Goal: Communication & Community: Answer question/provide support

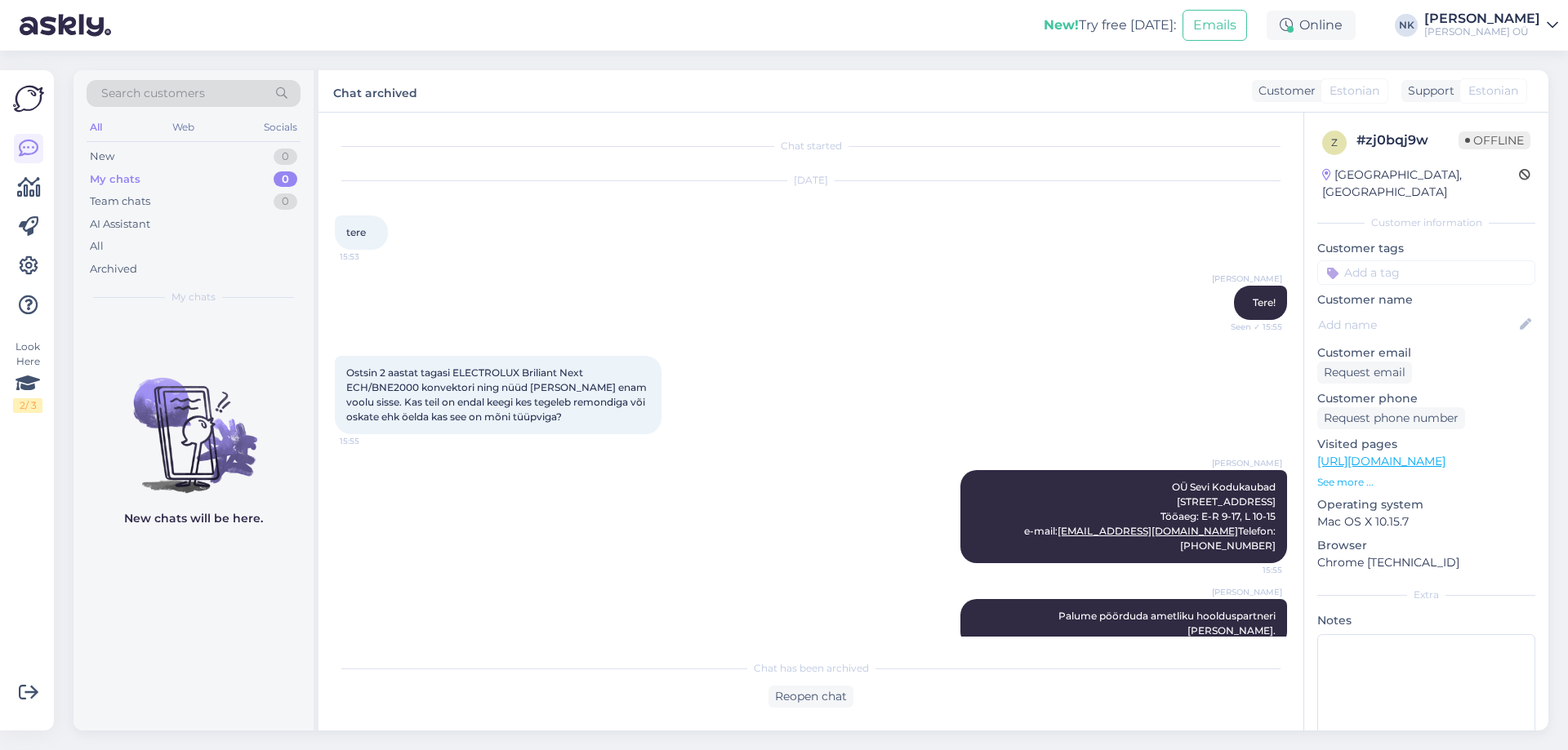
scroll to position [14, 0]
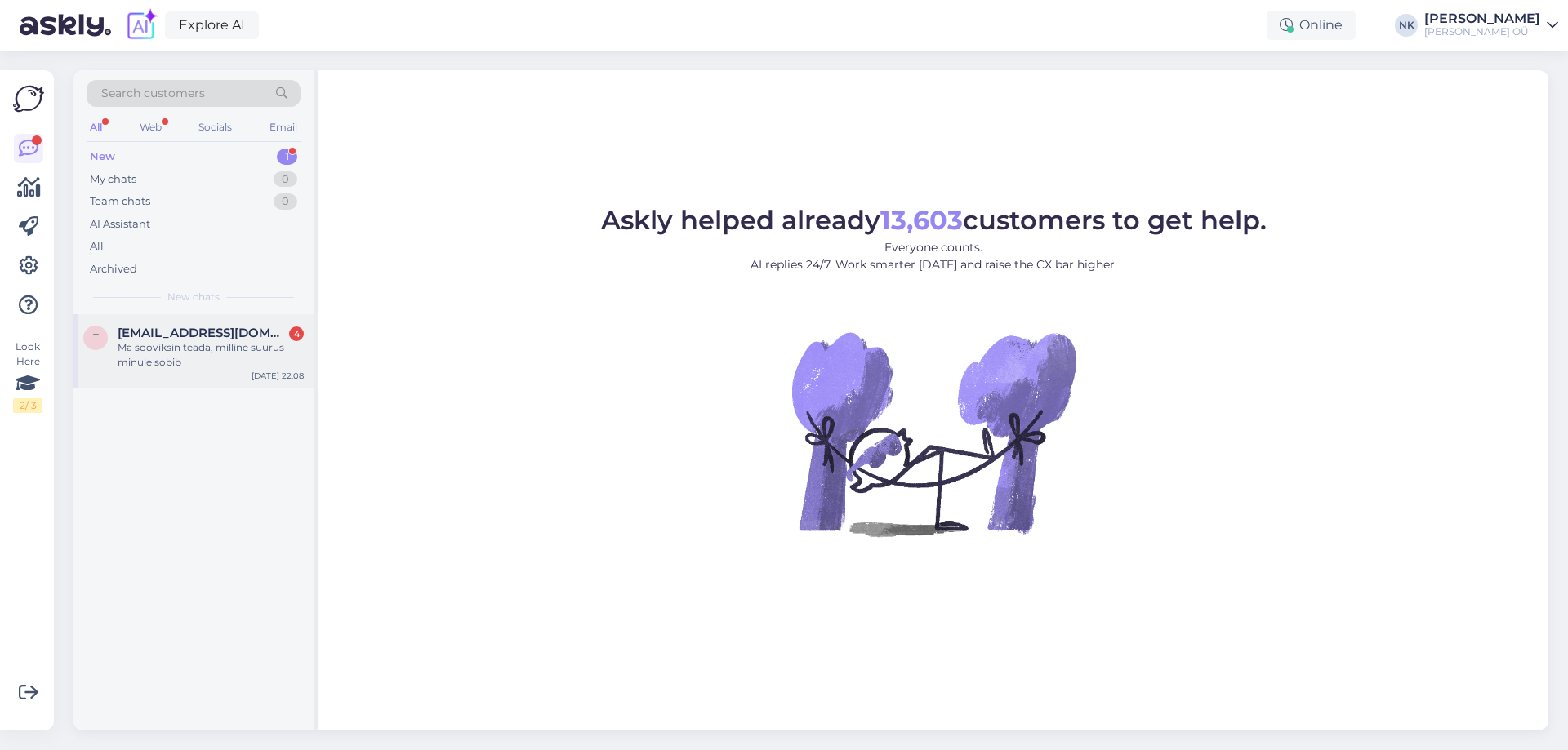
click at [225, 319] on div "T [EMAIL_ADDRESS][DOMAIN_NAME] 4 Ma sooviksin teada, milline suurus minule sobi…" at bounding box center [194, 351] width 241 height 74
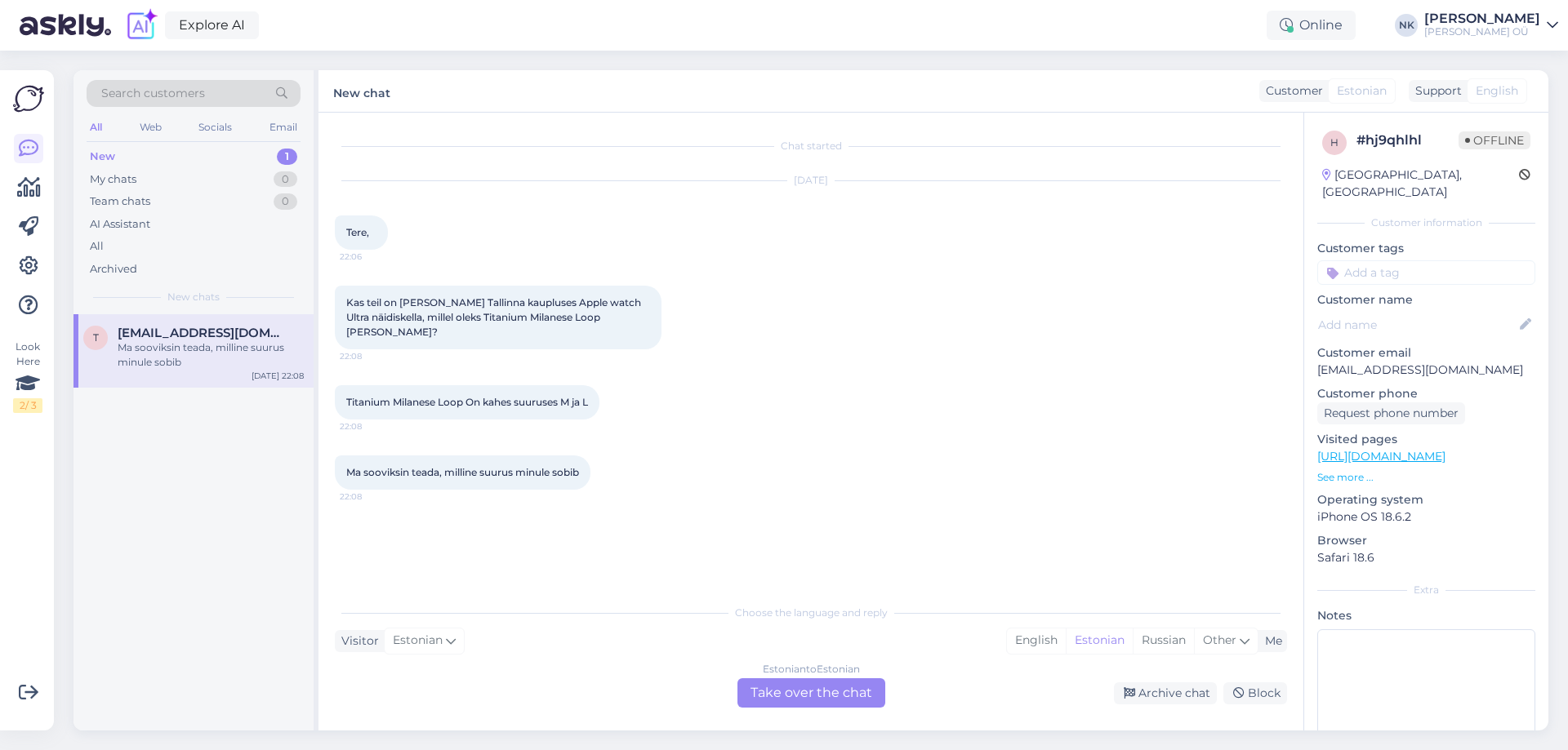
click at [829, 689] on div "Estonian to Estonian Take over the chat" at bounding box center [812, 693] width 148 height 30
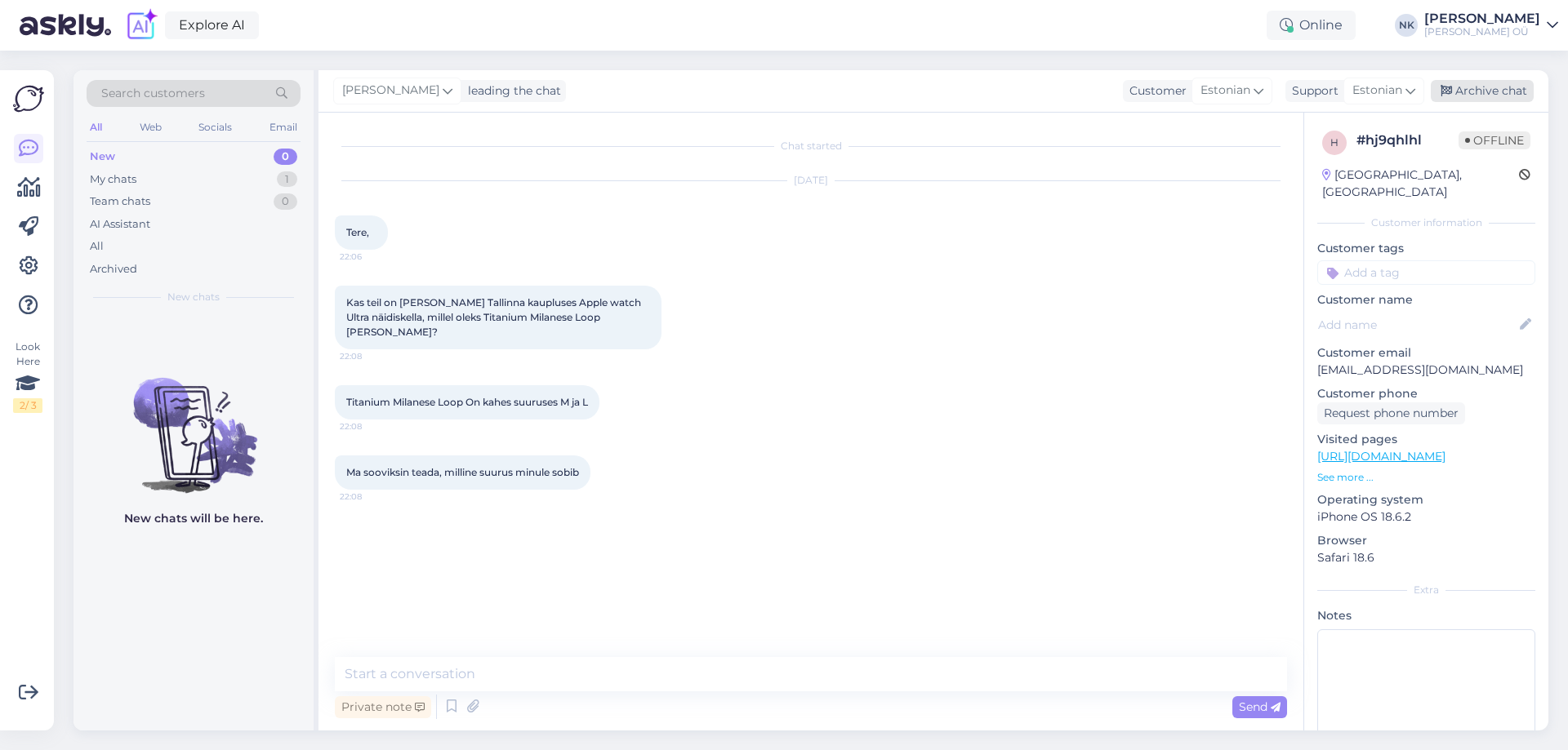
click at [1480, 90] on div "Archive chat" at bounding box center [1482, 91] width 103 height 22
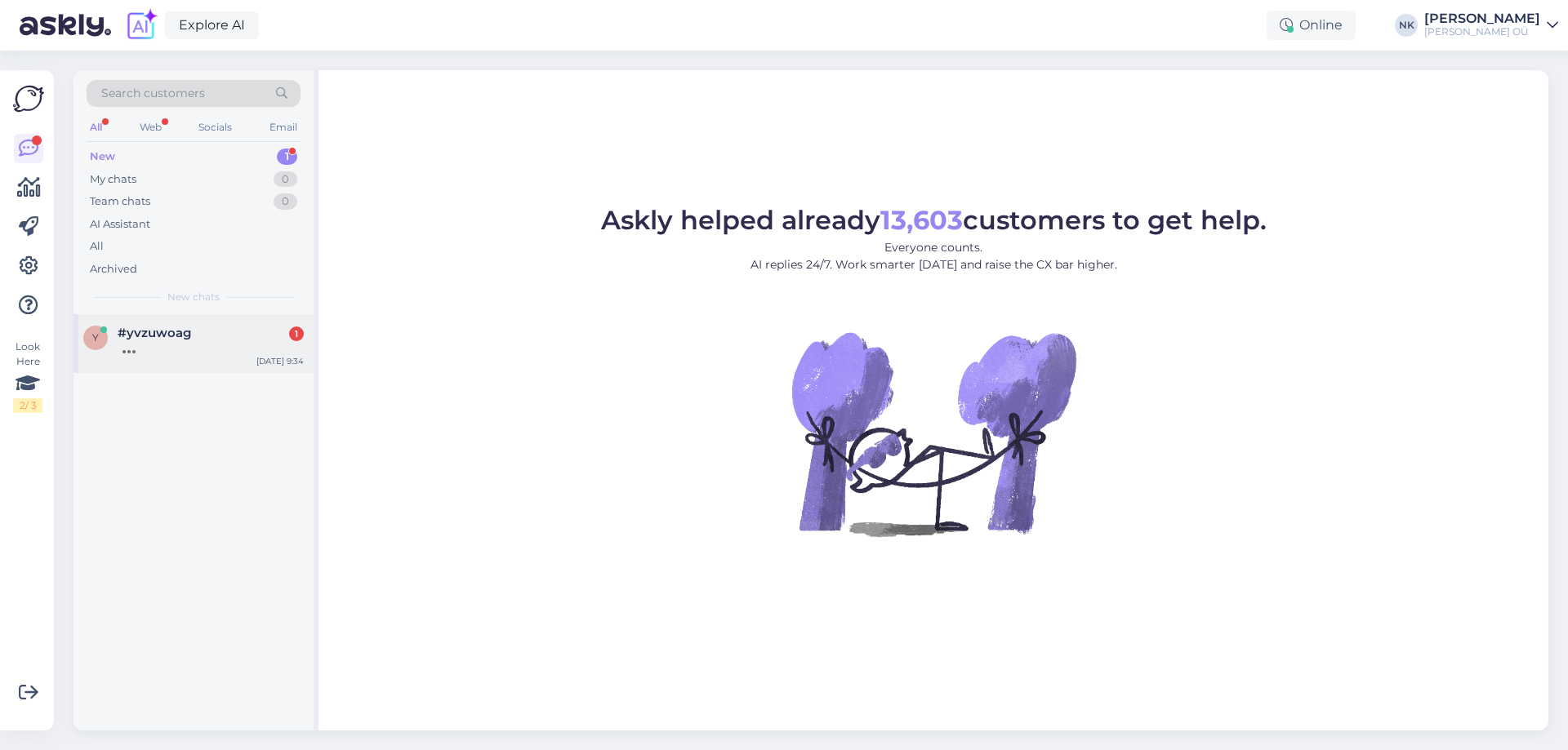
click at [158, 358] on div "y #yvzuwoag 1 [DATE] 9:34" at bounding box center [194, 343] width 241 height 59
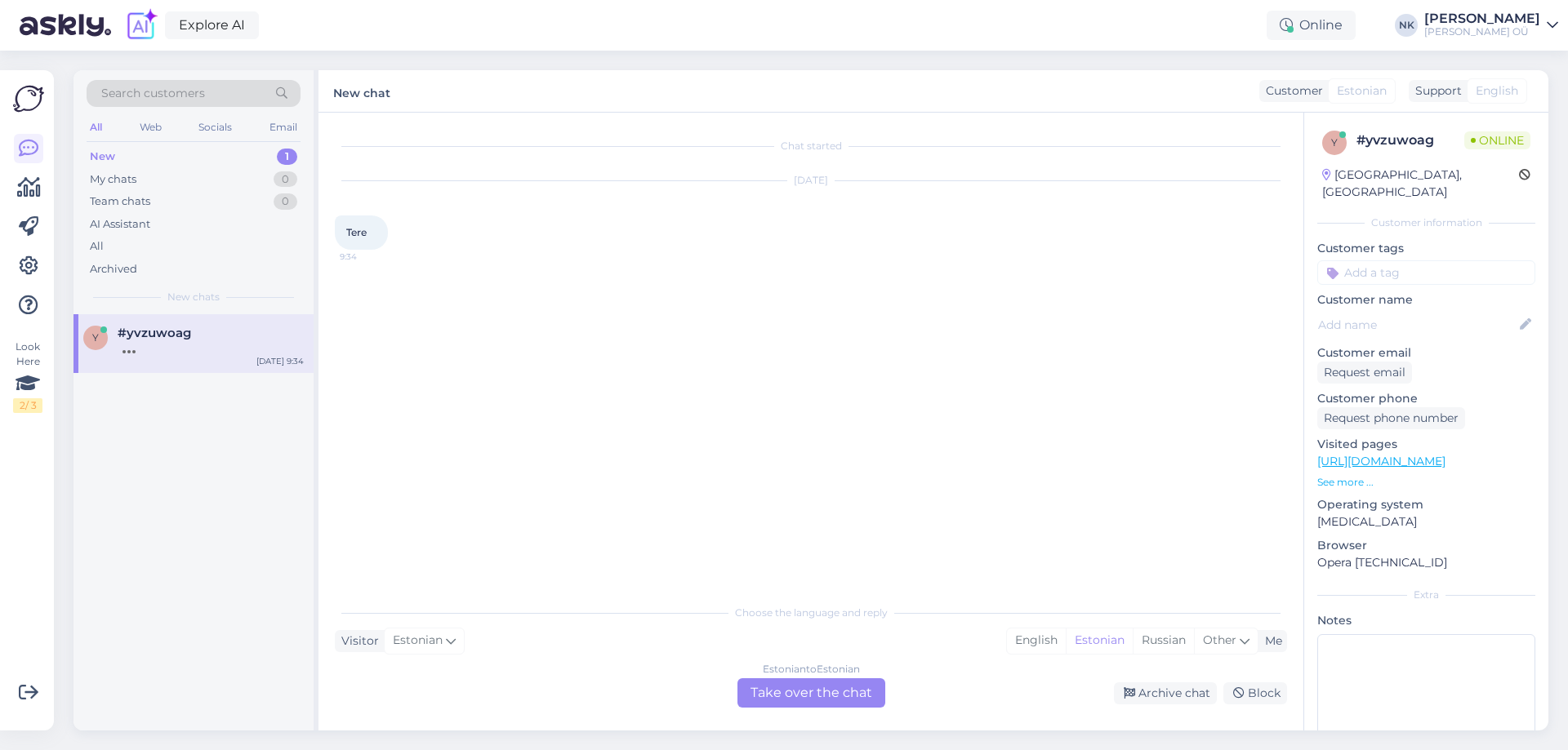
click at [812, 695] on div "Estonian to Estonian Take over the chat" at bounding box center [812, 693] width 148 height 30
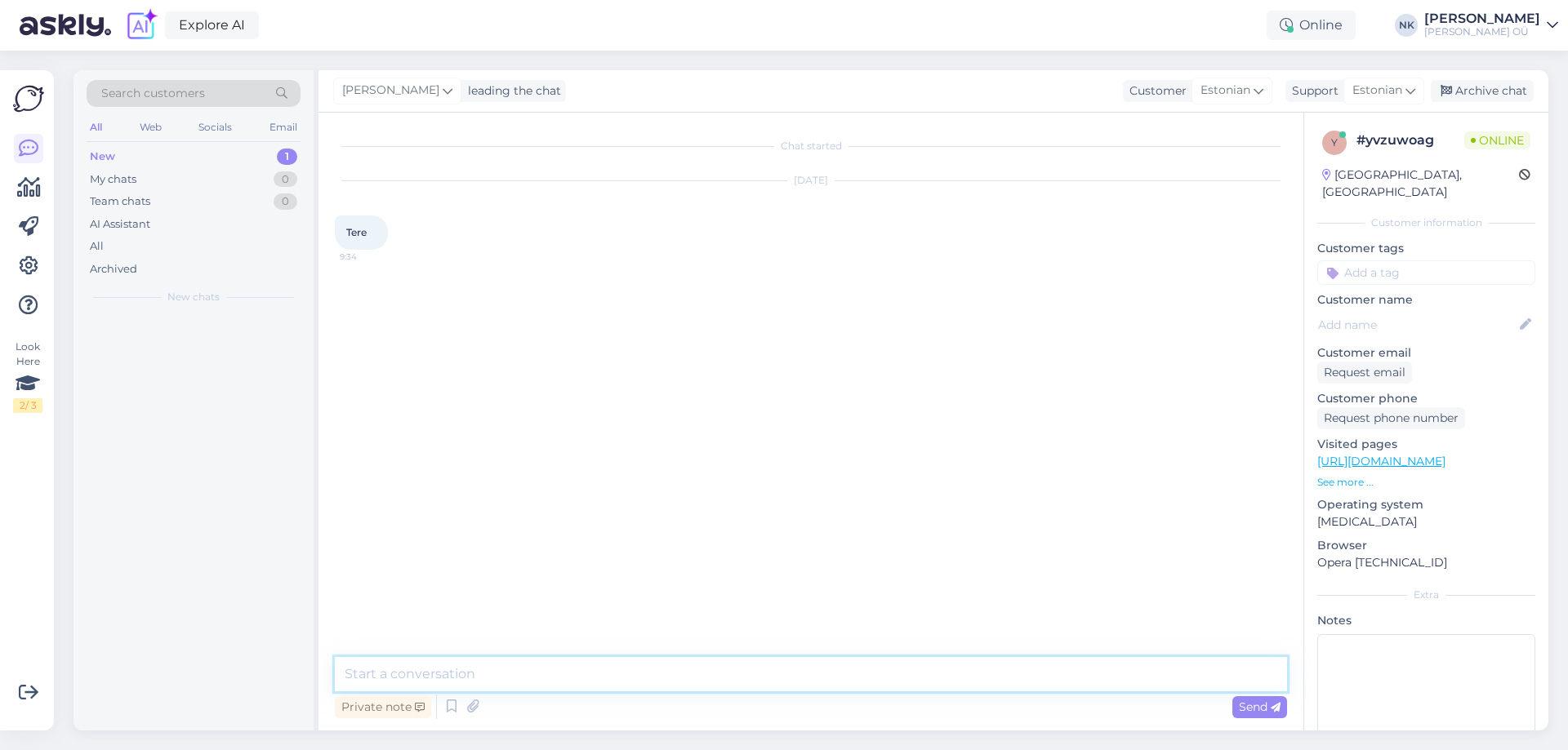
click at [707, 674] on textarea at bounding box center [811, 674] width 953 height 34
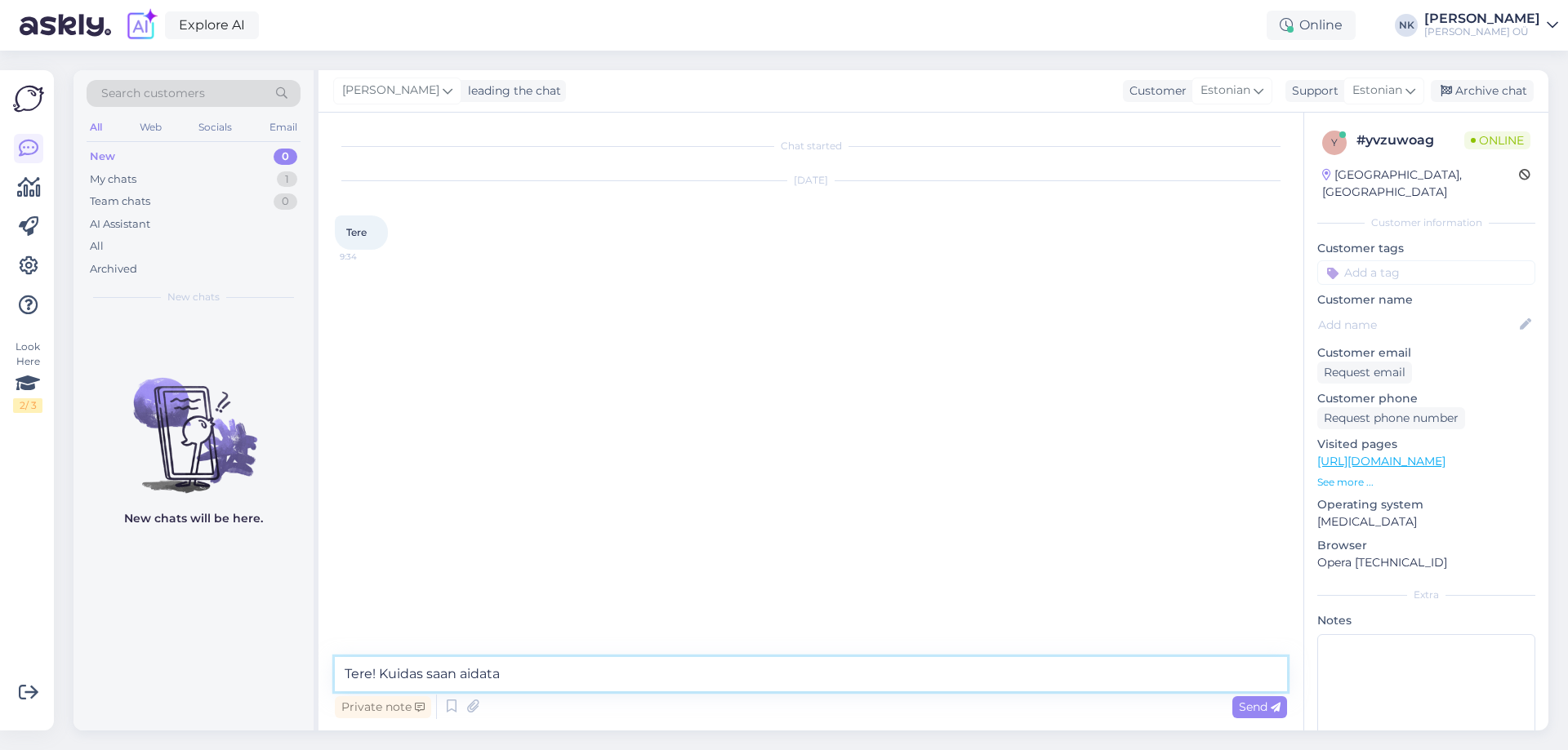
type textarea "Tere! Kuidas saan aidata?"
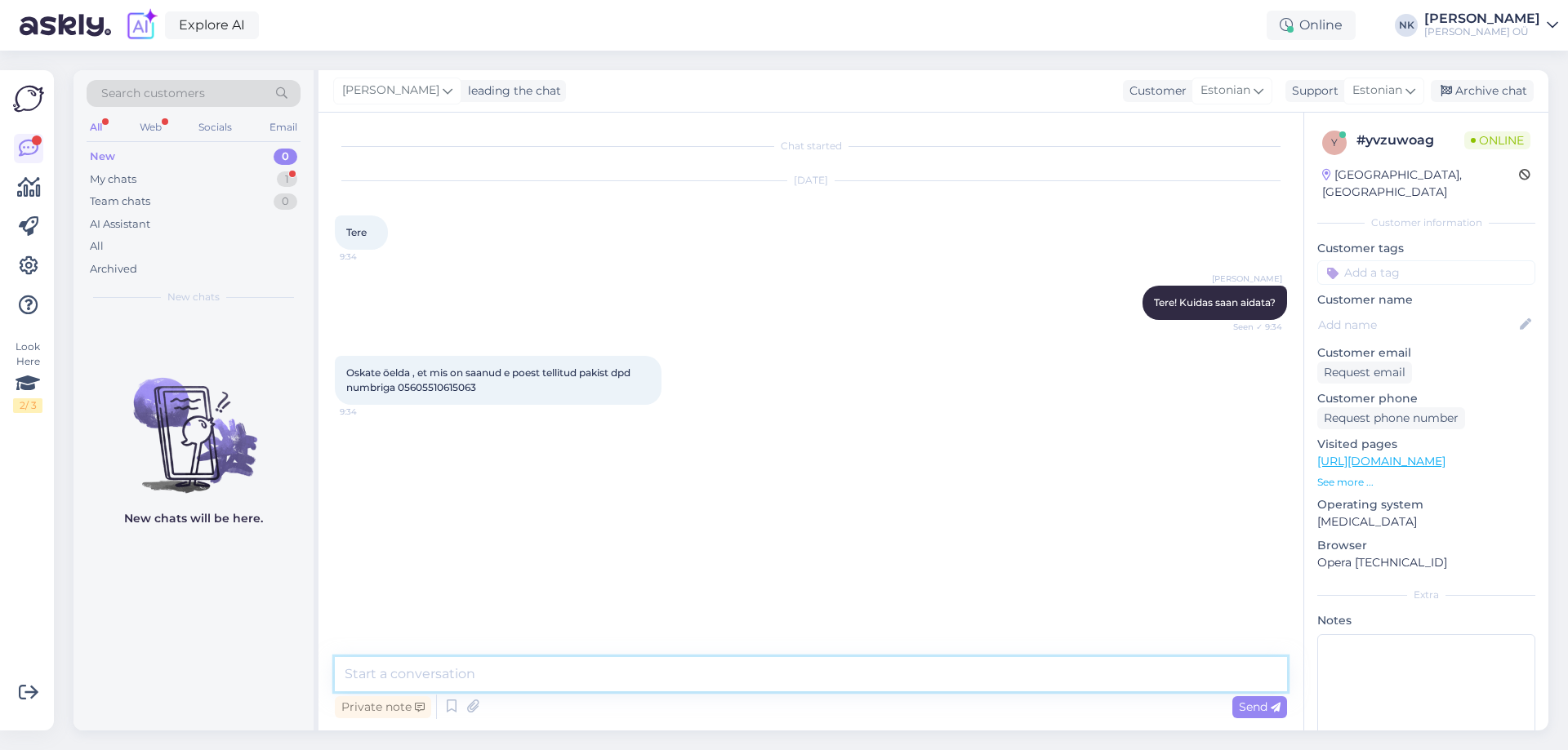
click at [550, 690] on textarea at bounding box center [811, 674] width 953 height 34
type textarea "Kas oskate öelda tellimuse numbri?"
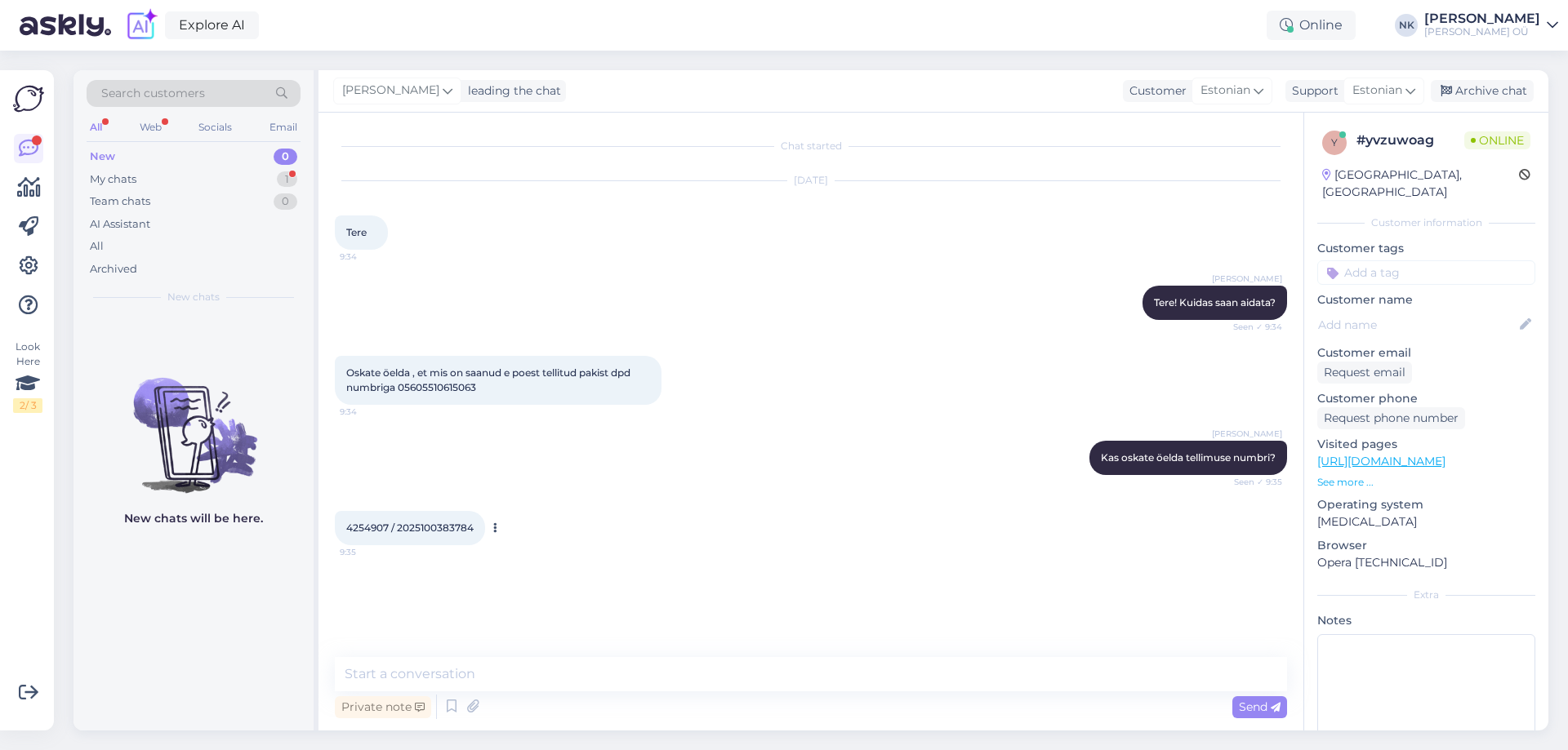
click at [377, 530] on span "4254907 / 2025100383784" at bounding box center [410, 527] width 127 height 12
copy span "4254907"
click at [577, 670] on textarea at bounding box center [811, 674] width 953 height 34
type textarea "Jah, üks hetk vaatan"
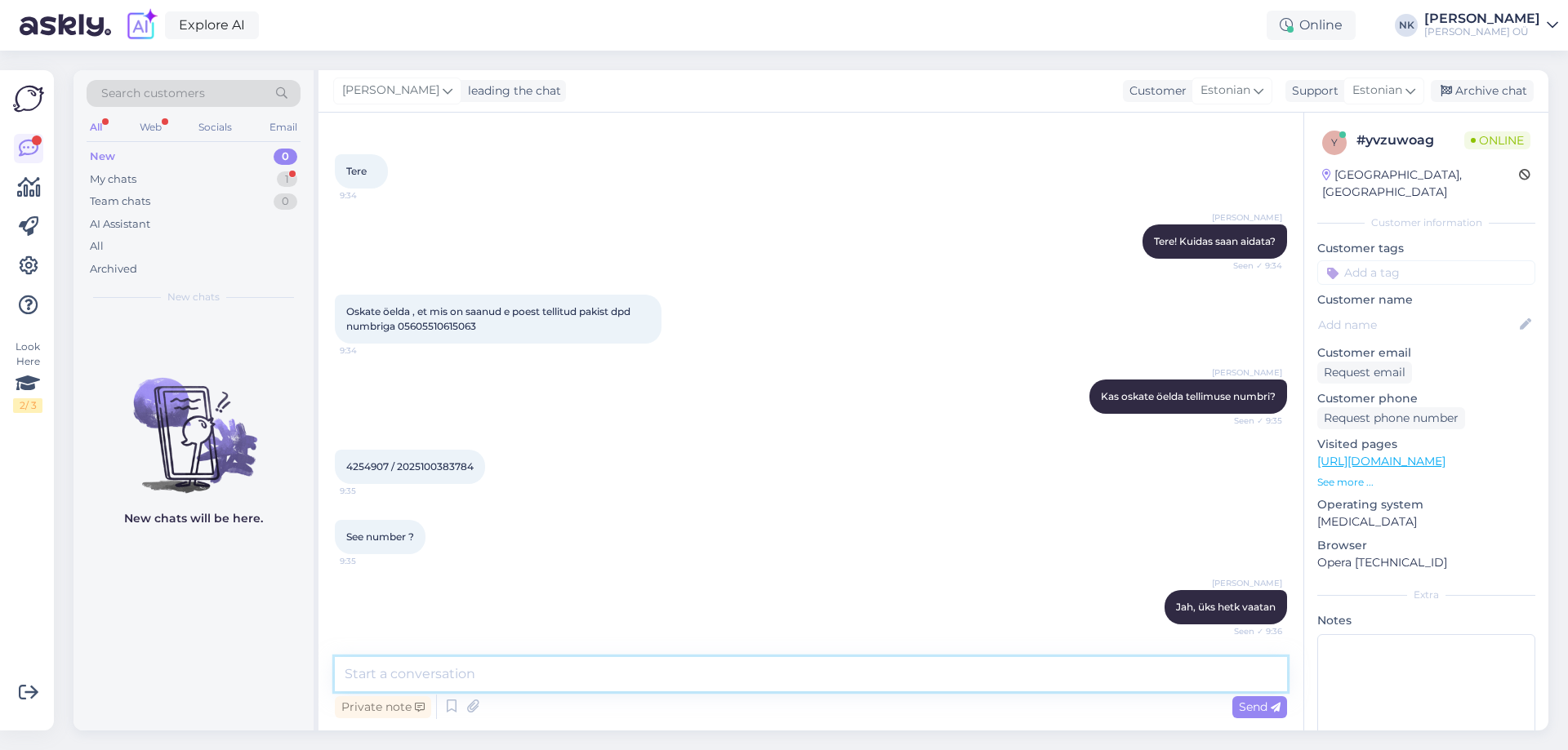
scroll to position [132, 0]
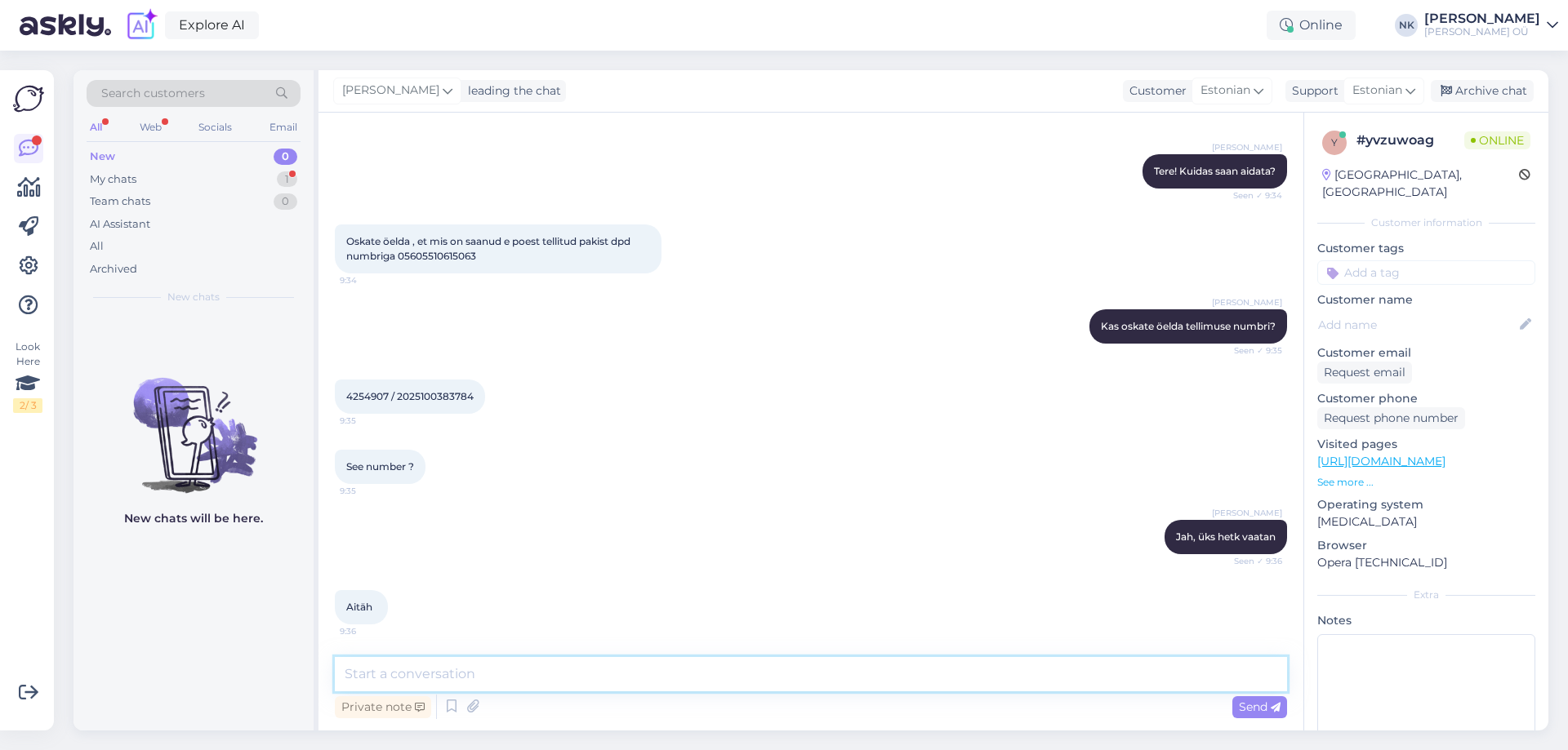
click at [690, 671] on textarea at bounding box center [811, 674] width 953 height 34
type textarea "K"
type textarea "P"
type textarea "T"
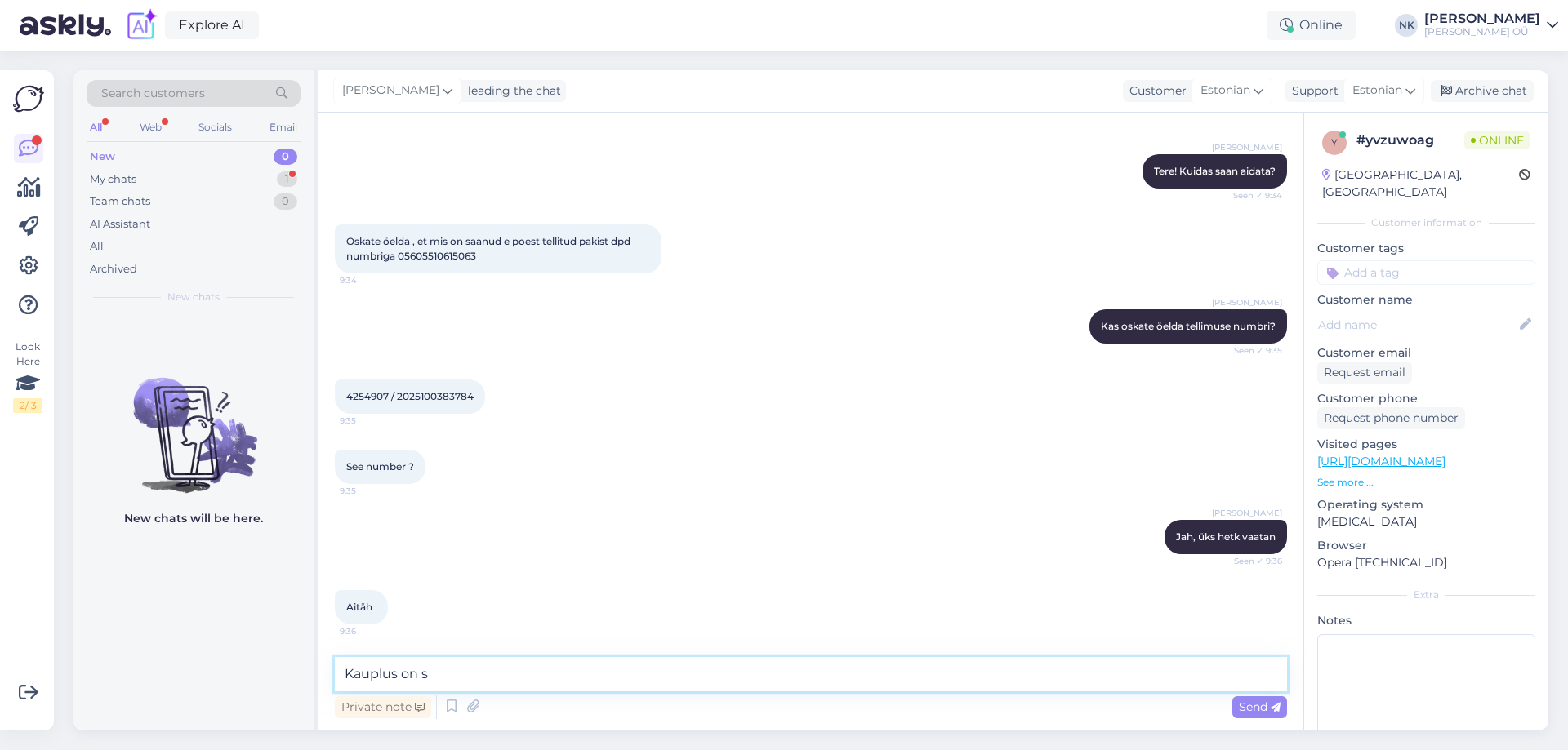
scroll to position [217, 0]
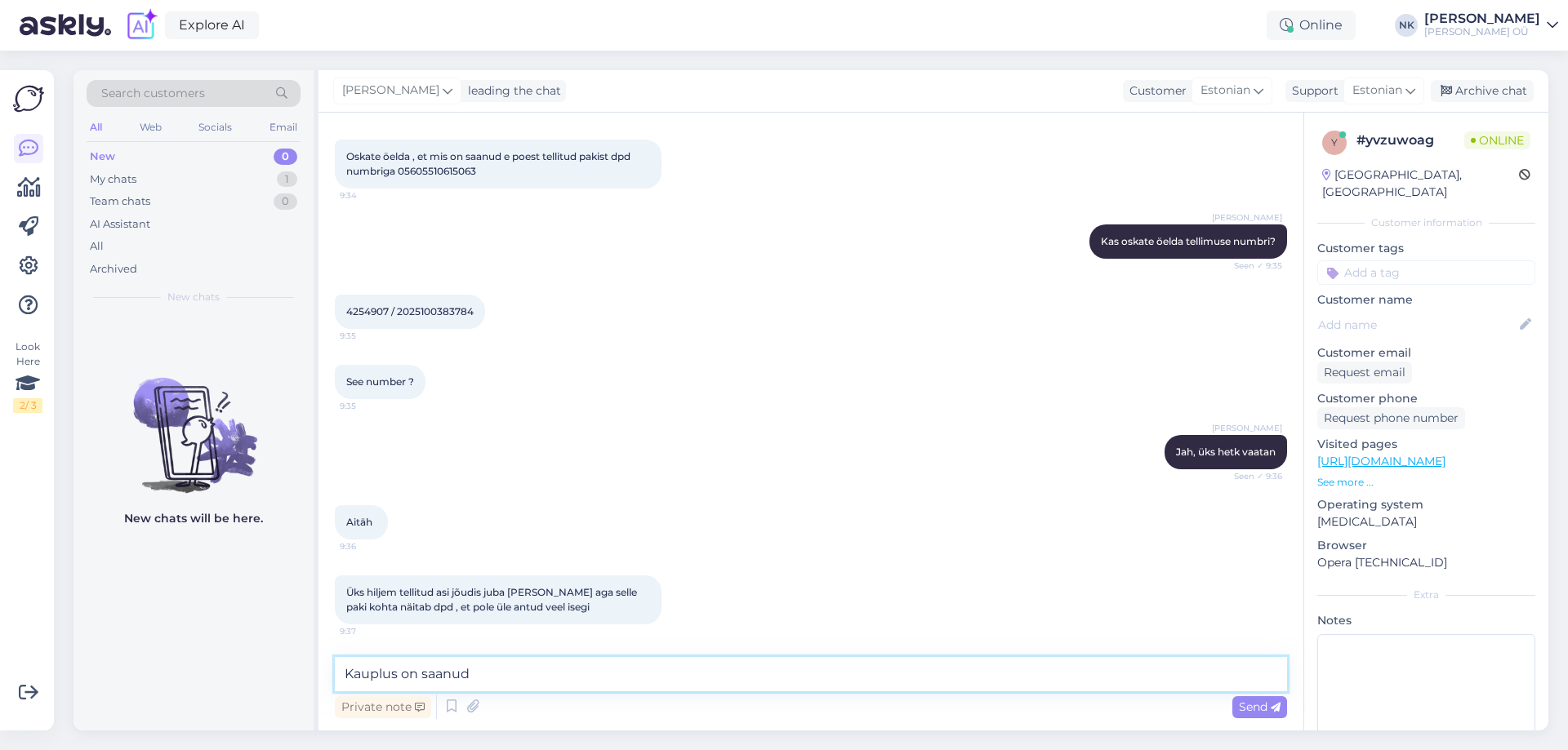
click at [676, 676] on textarea "Kauplus on saanud" at bounding box center [811, 674] width 953 height 34
type textarea "K"
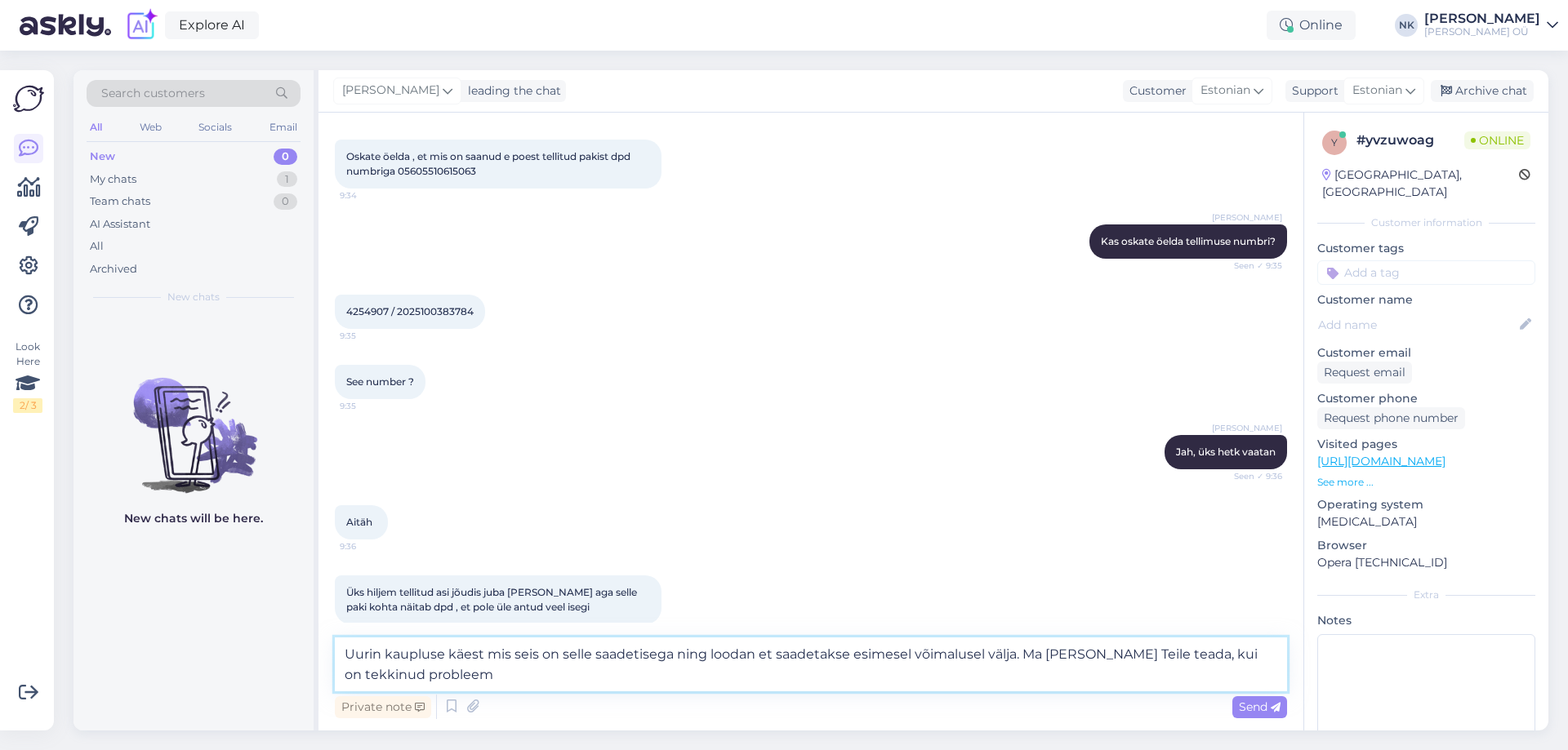
scroll to position [306, 0]
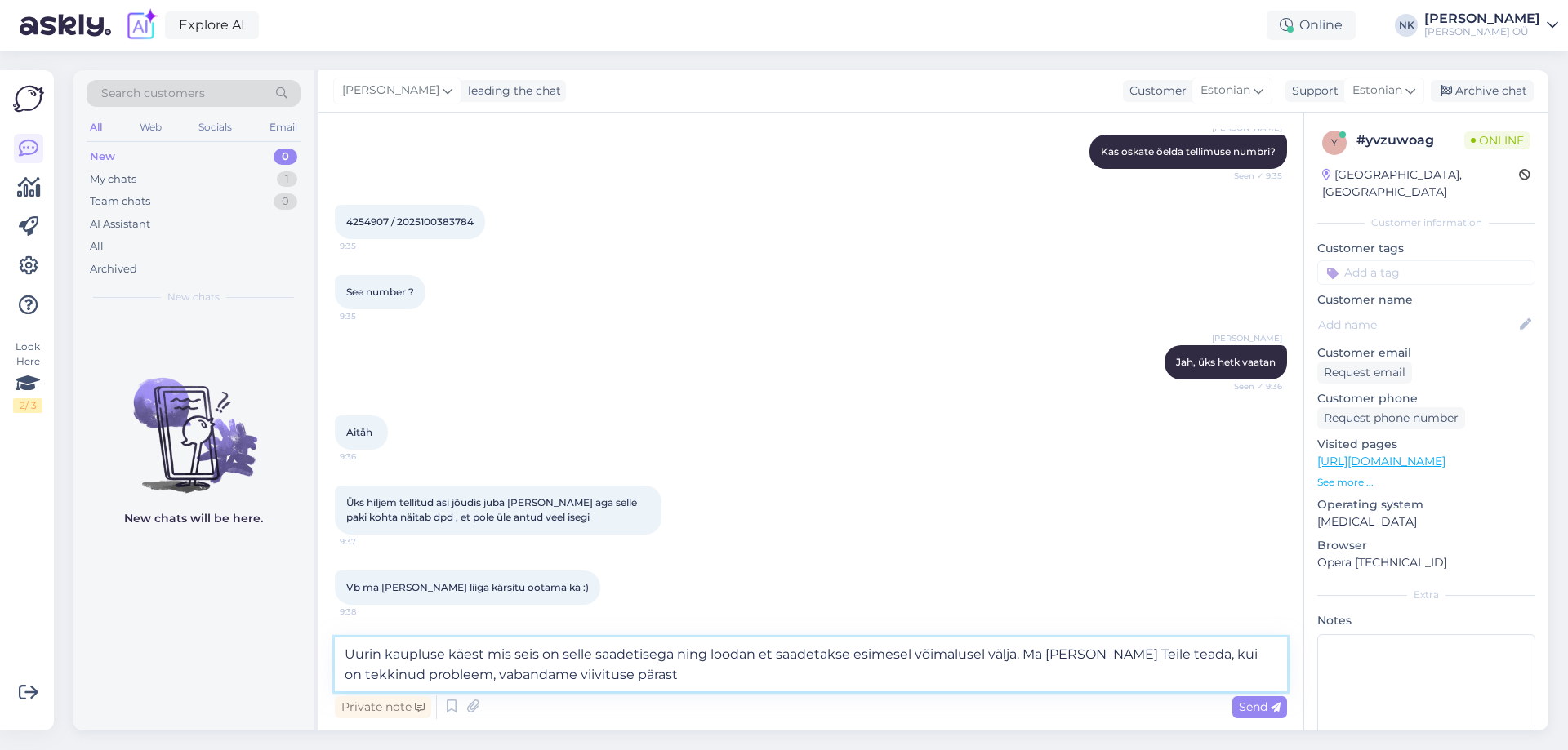
drag, startPoint x: 408, startPoint y: 674, endPoint x: 393, endPoint y: 674, distance: 15.0
click at [375, 675] on textarea "Uurin kaupluse käest mis seis on selle saadetisega ning loodan et saadetakse es…" at bounding box center [811, 664] width 953 height 54
click at [1163, 657] on textarea "Uurin kaupluse käest mis seis on selle saadetisega ning loodan et saadetakse es…" at bounding box center [811, 664] width 953 height 54
drag, startPoint x: 1166, startPoint y: 648, endPoint x: 407, endPoint y: 670, distance: 759.3
click at [407, 670] on textarea "Uurin kaupluse käest mis seis on selle saadetisega ning loodan et saadetakse es…" at bounding box center [811, 664] width 953 height 54
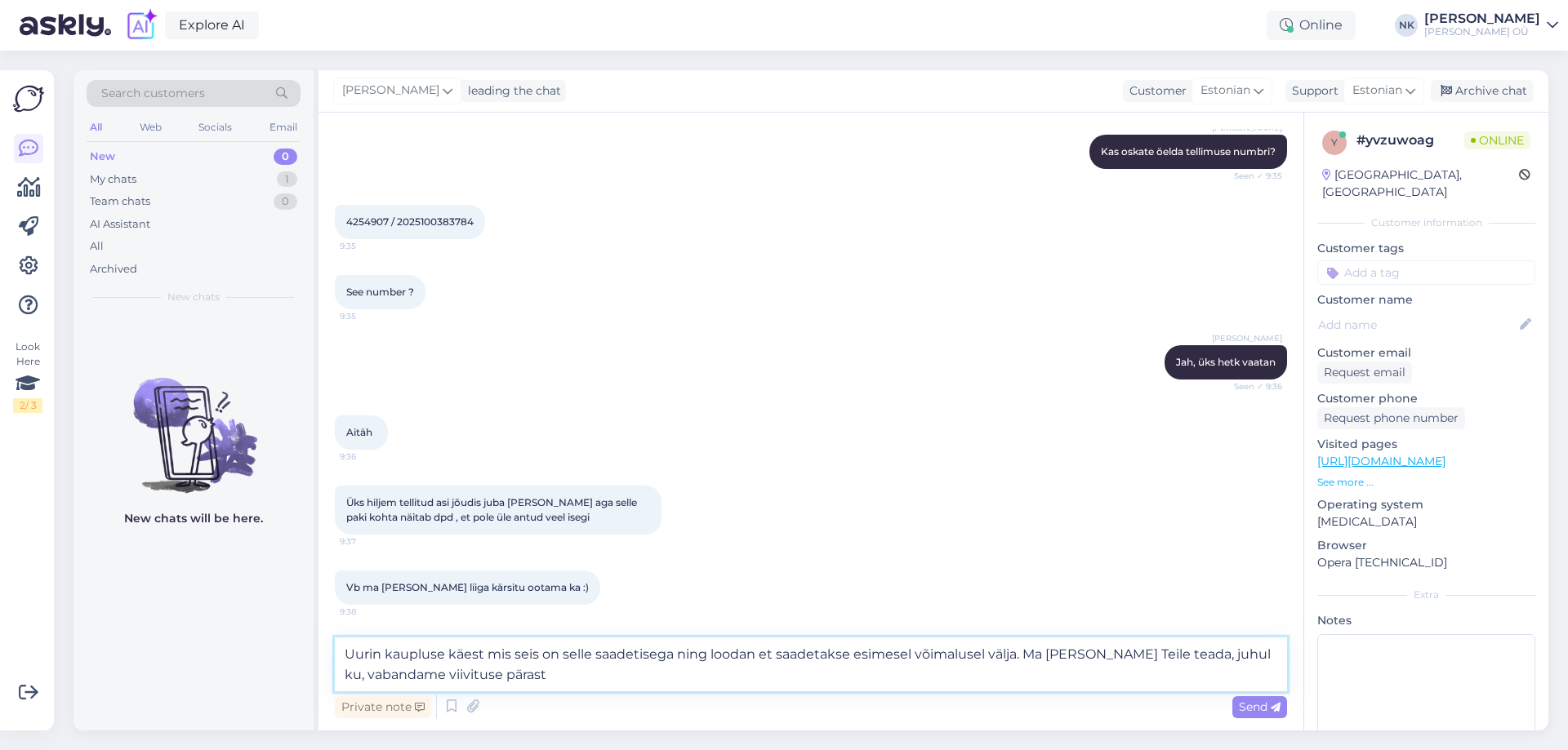
drag, startPoint x: 348, startPoint y: 673, endPoint x: 1026, endPoint y: 655, distance: 678.2
click at [1026, 655] on textarea "Uurin kaupluse käest mis seis on selle saadetisega ning loodan et saadetakse es…" at bounding box center [811, 664] width 953 height 54
type textarea "Uurin kaupluse käest mis seis on selle saadetisega ning loodan et saadetakse es…"
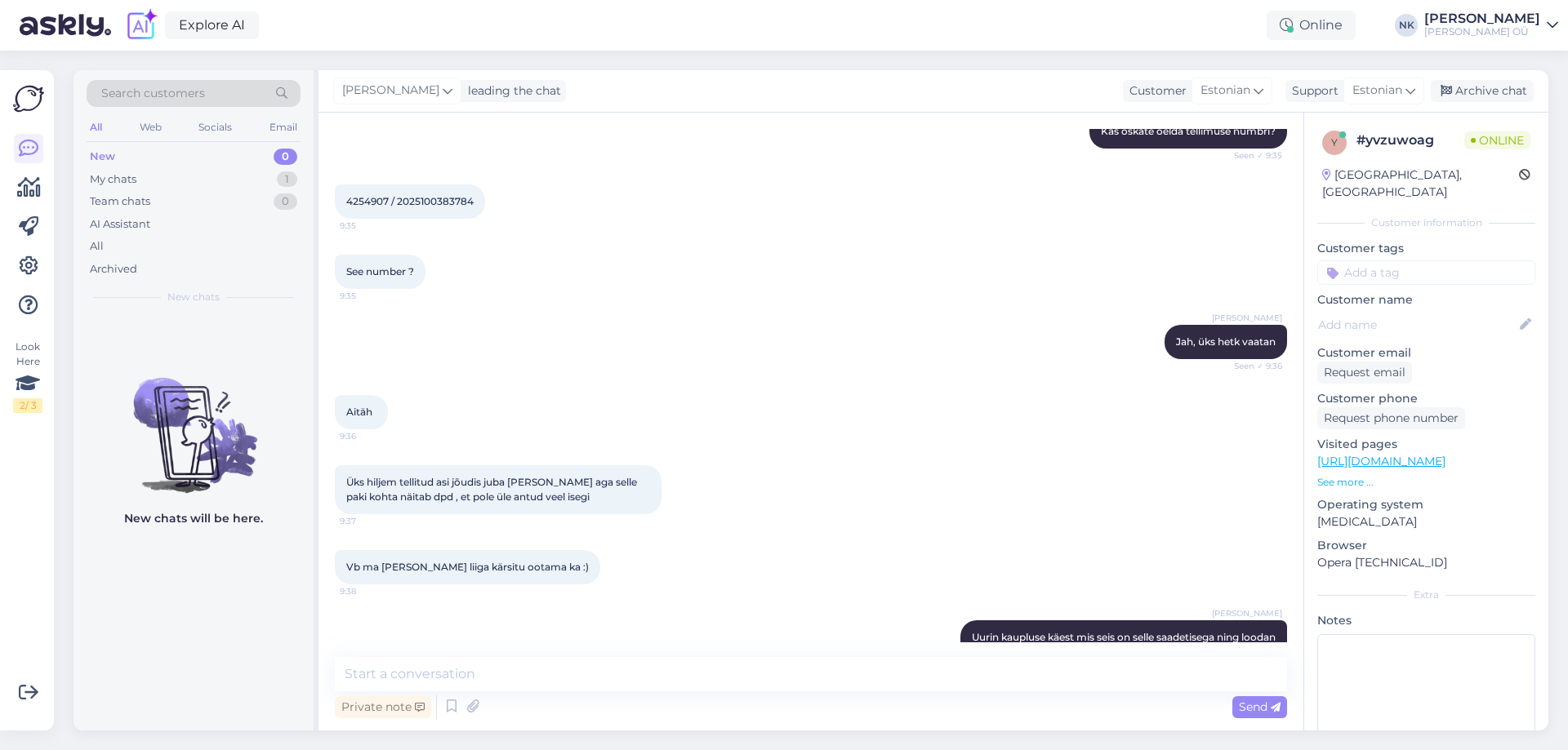
scroll to position [456, 0]
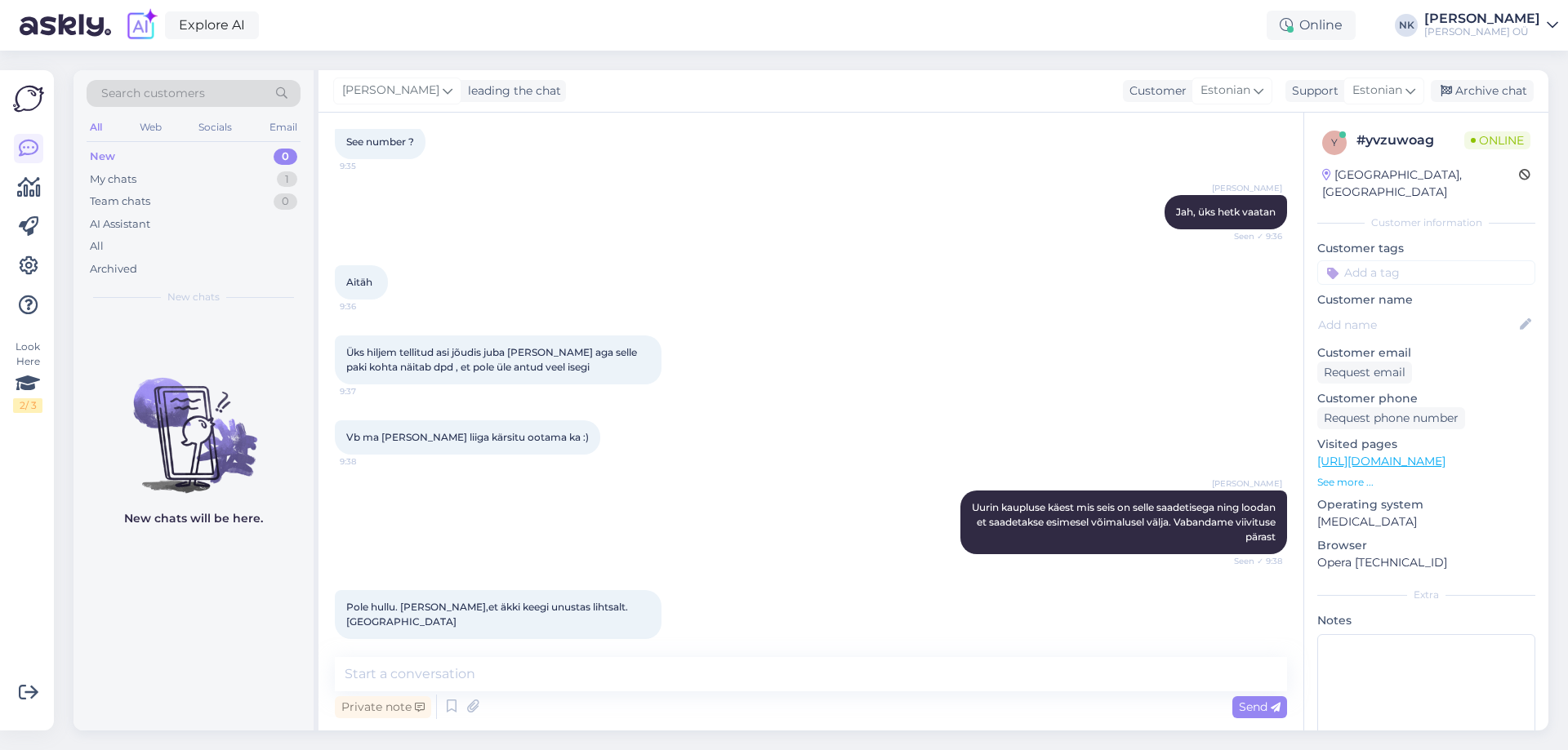
click at [509, 696] on div "Private note Send" at bounding box center [811, 707] width 953 height 31
click at [511, 689] on textarea at bounding box center [811, 674] width 953 height 34
type textarea "Palun"
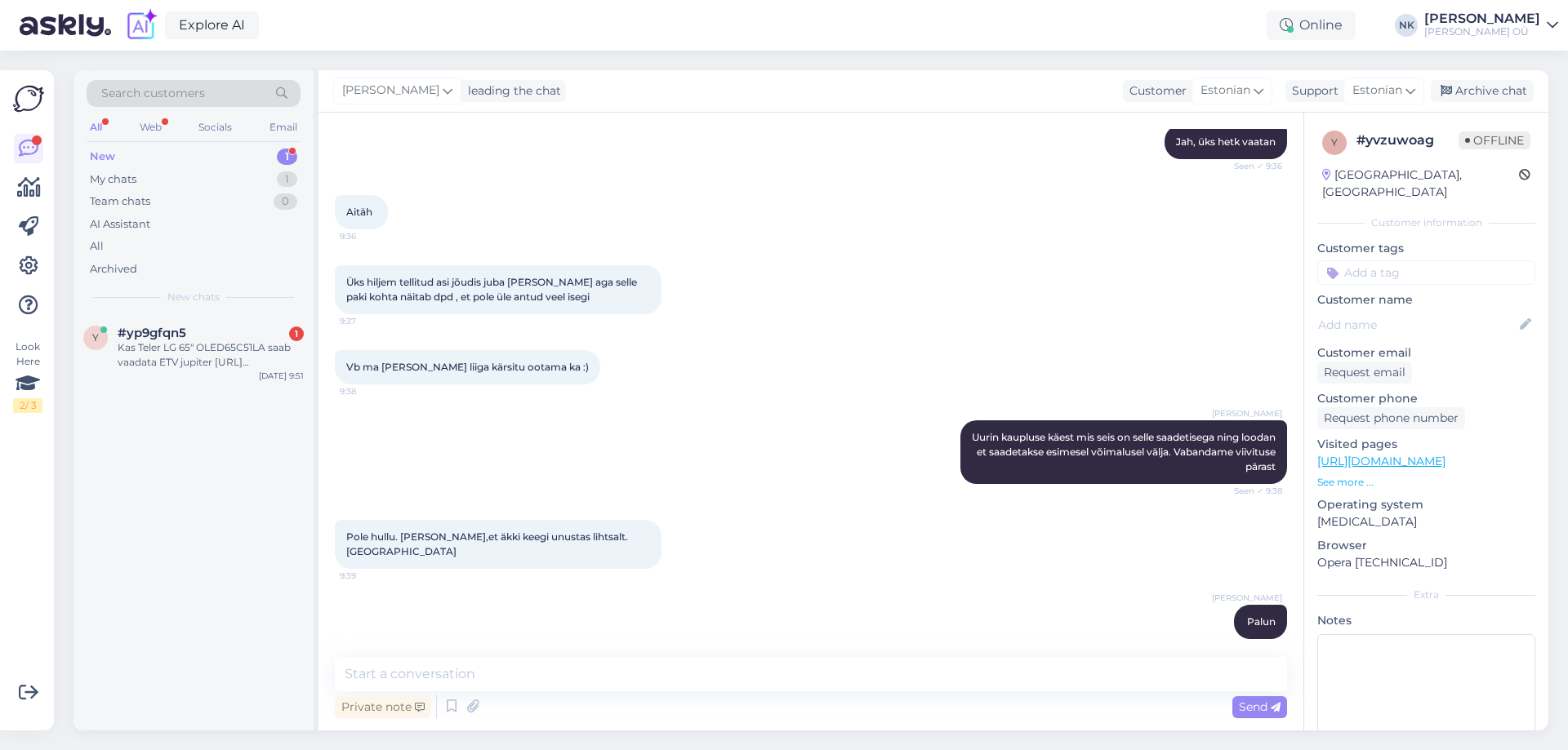
scroll to position [0, 0]
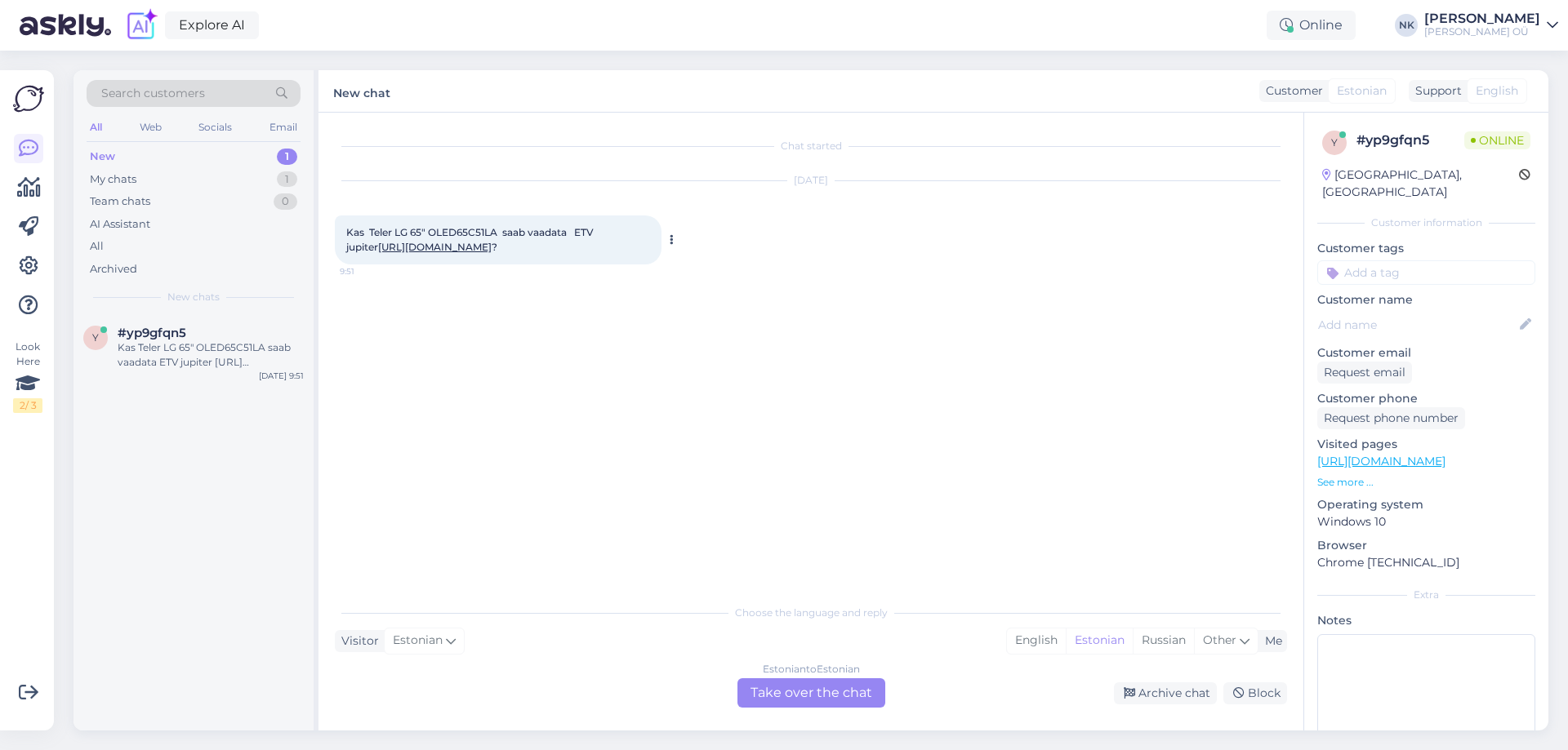
click at [430, 250] on link "[URL][DOMAIN_NAME]" at bounding box center [435, 247] width 114 height 12
click at [807, 690] on div "Estonian to Estonian Take over the chat" at bounding box center [812, 693] width 148 height 30
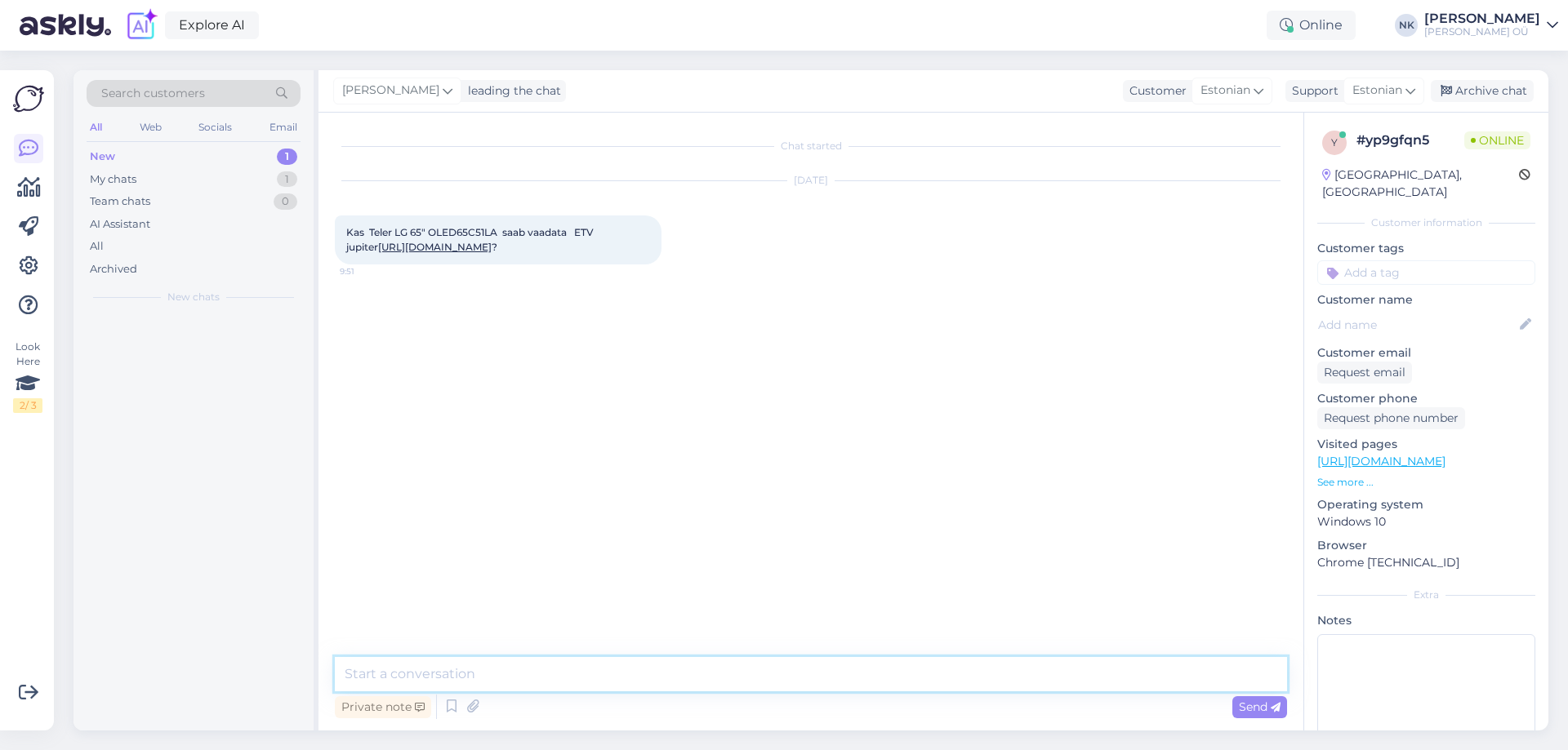
click at [765, 681] on textarea at bounding box center [811, 674] width 953 height 34
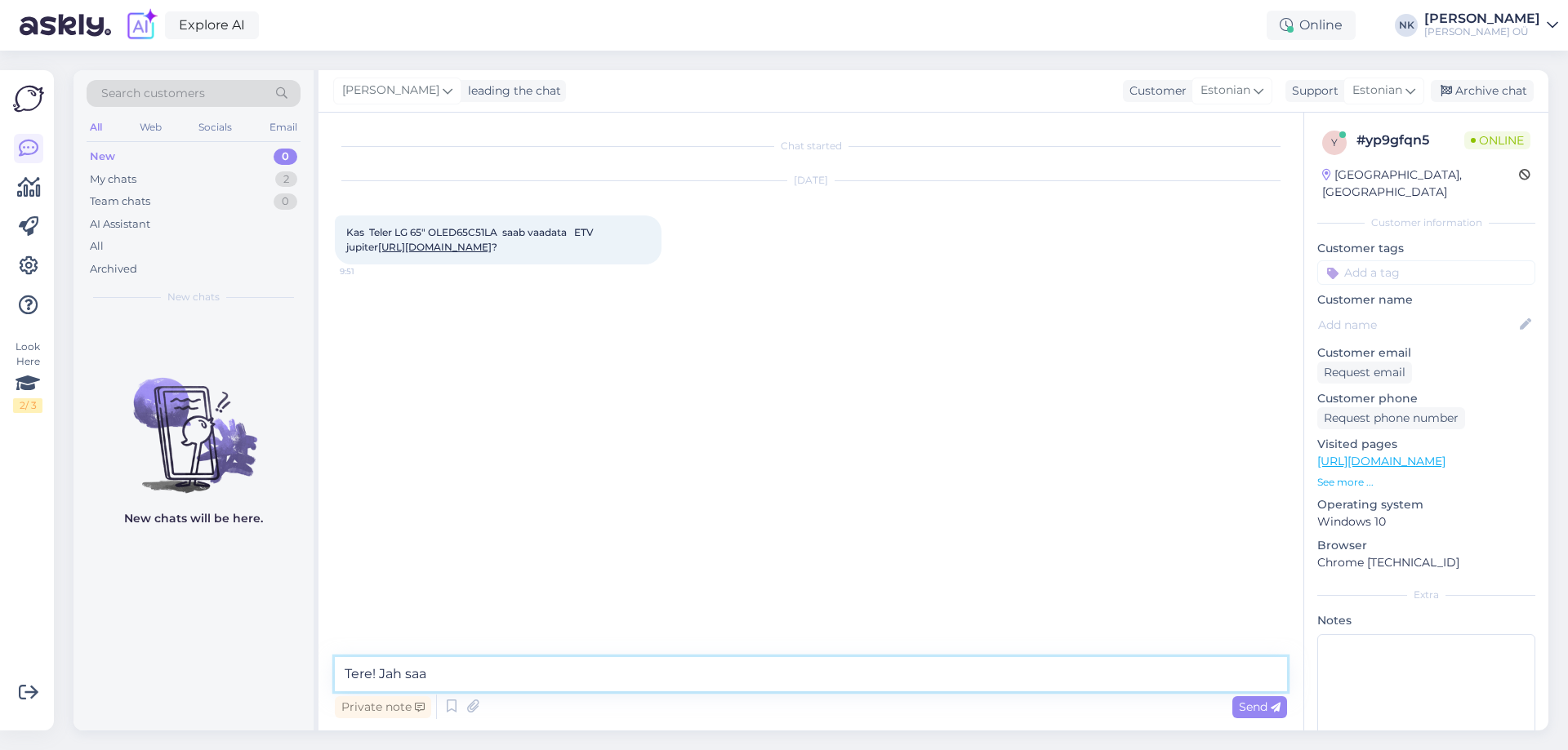
type textarea "Tere! Jah saab"
click at [637, 682] on textarea at bounding box center [811, 674] width 953 height 34
type textarea "Telia TV saab kasutada digiboksiga"
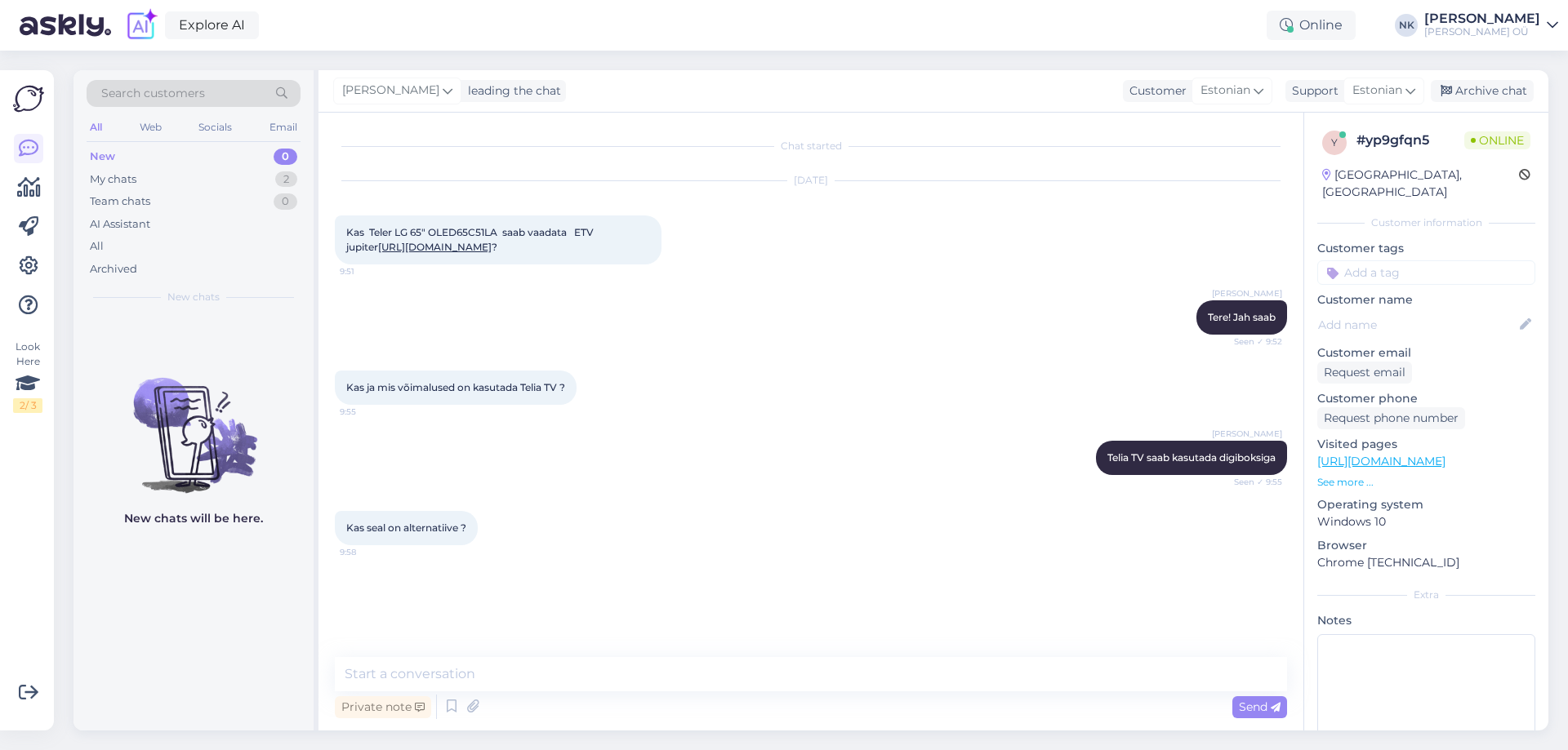
click at [547, 656] on div "Chat started [DATE] Kas Teler LG 65" OLED65C51LA saab vaadata ETV jupiter [URL]…" at bounding box center [811, 422] width 985 height 618
click at [564, 668] on textarea at bounding box center [811, 674] width 953 height 34
click at [1440, 454] on link "[URL][DOMAIN_NAME]" at bounding box center [1381, 460] width 128 height 14
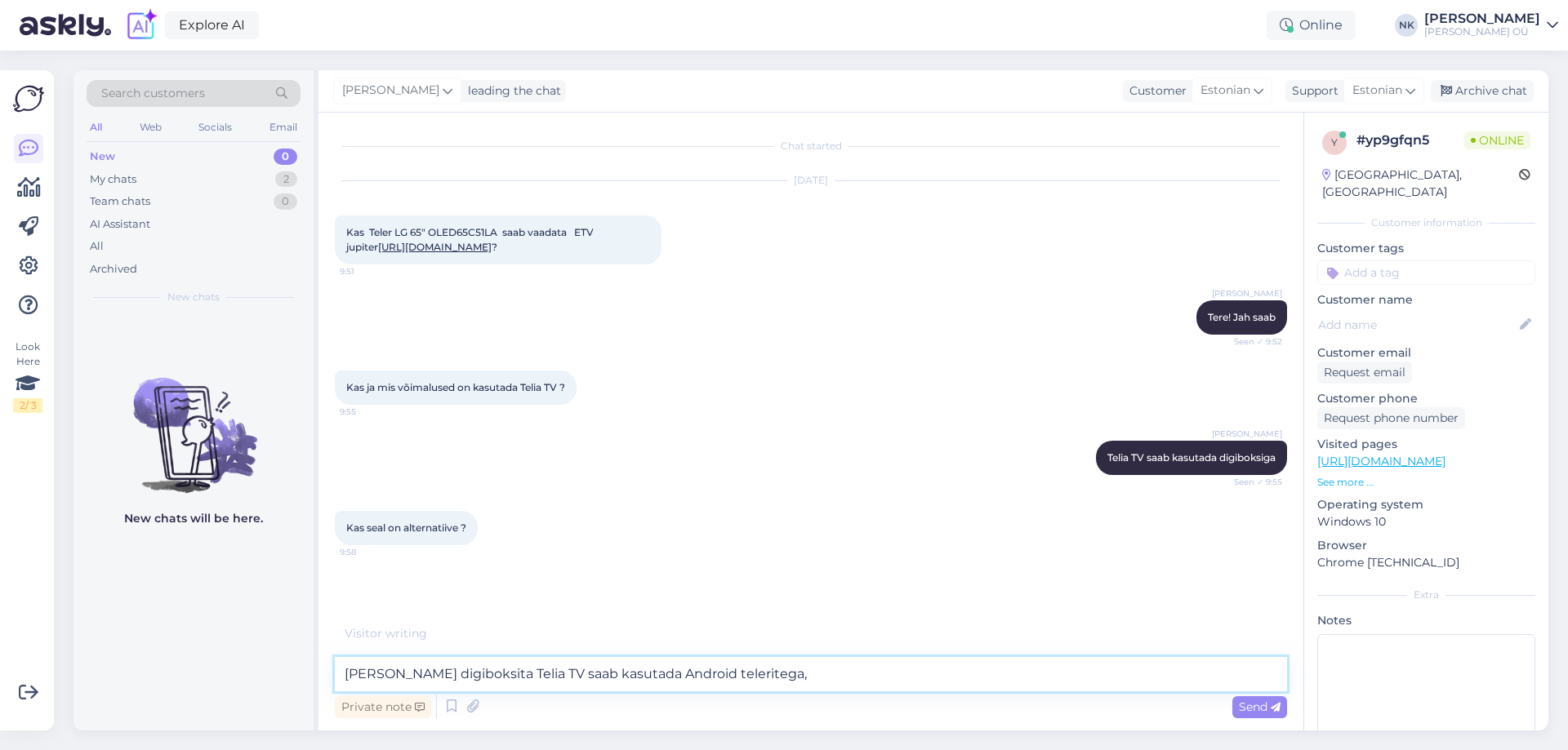
click at [658, 667] on textarea "[PERSON_NAME] digiboksita Telia TV saab kasutada Android teleritega," at bounding box center [811, 674] width 953 height 34
click at [820, 674] on textarea "[PERSON_NAME] digiboksita Telia TV saab kasutada Android või Google teleritega," at bounding box center [811, 674] width 953 height 34
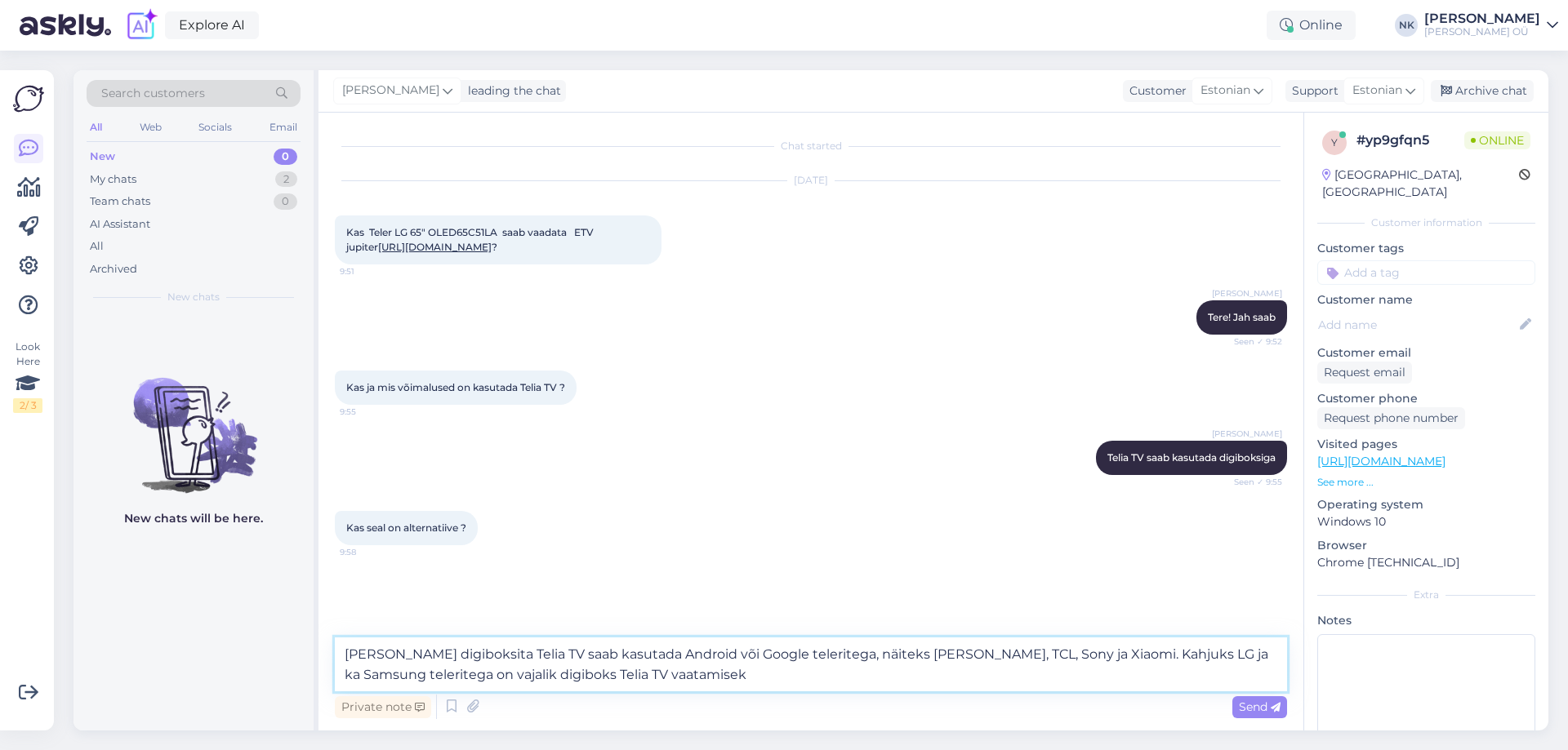
type textarea "[PERSON_NAME] digiboksita Telia TV saab kasutada Android või Google teleritega,…"
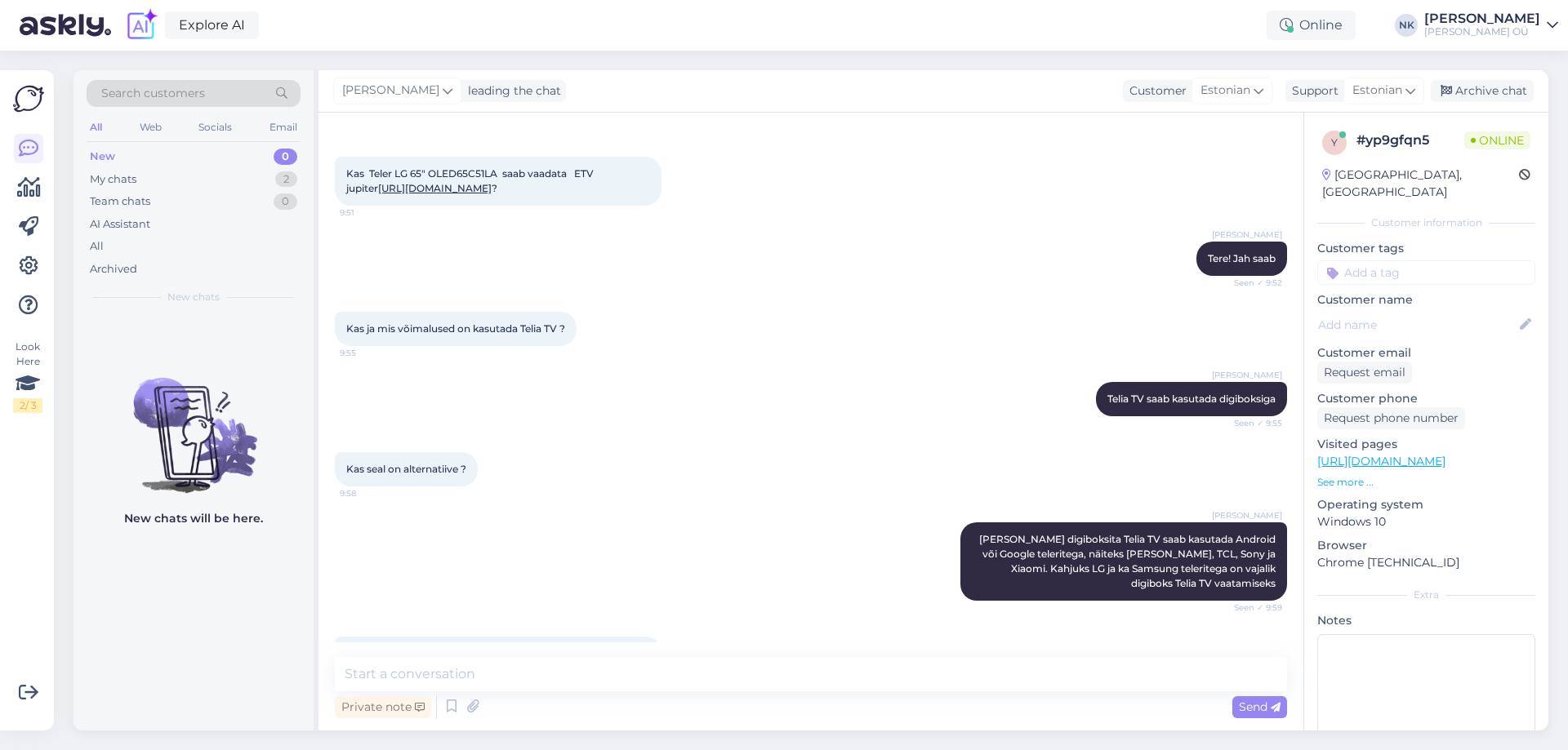
scroll to position [105, 0]
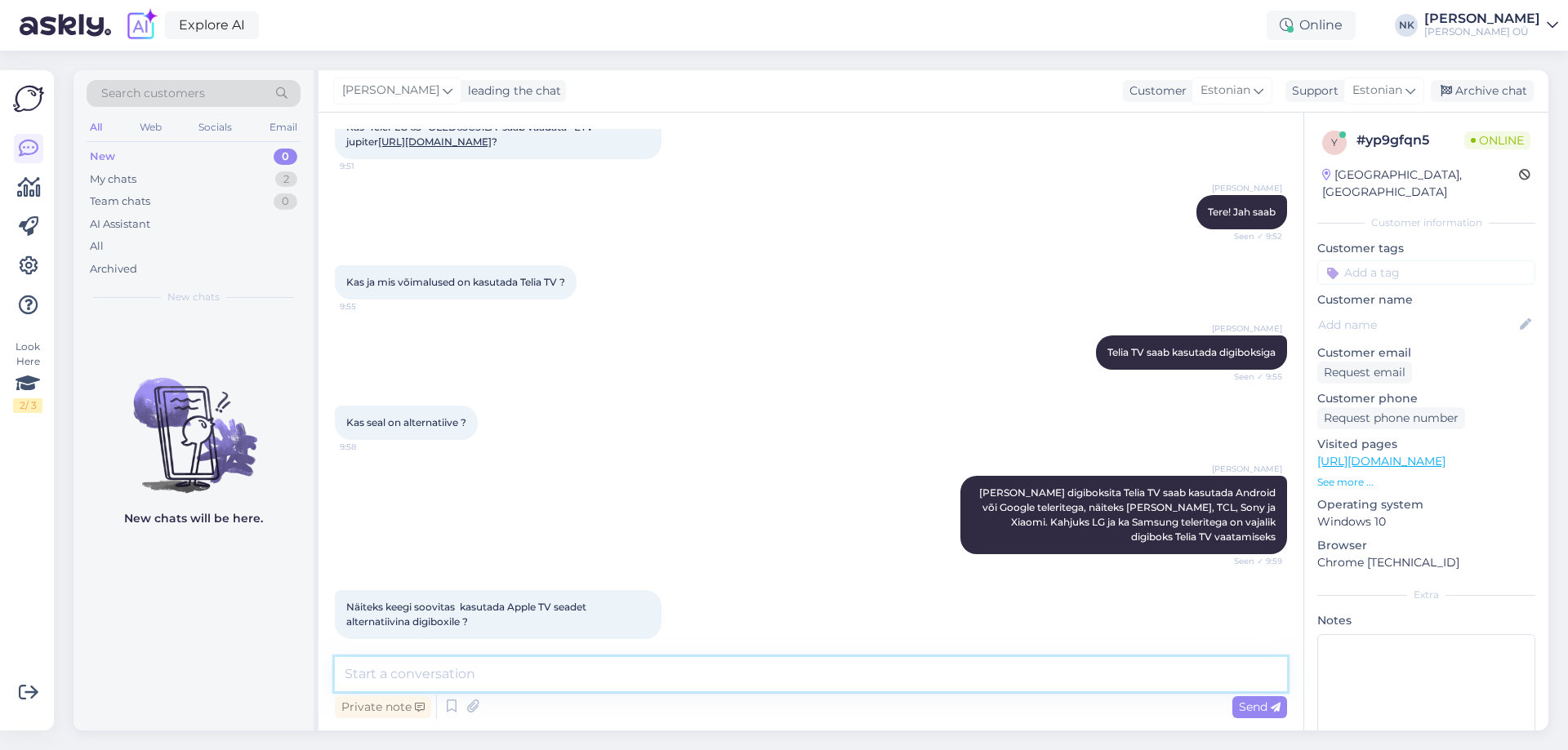
click at [631, 672] on textarea at bounding box center [811, 674] width 953 height 34
type textarea "Apple TV sobib ka, kuid selliseid seadmeid pole meie tootevalikus"
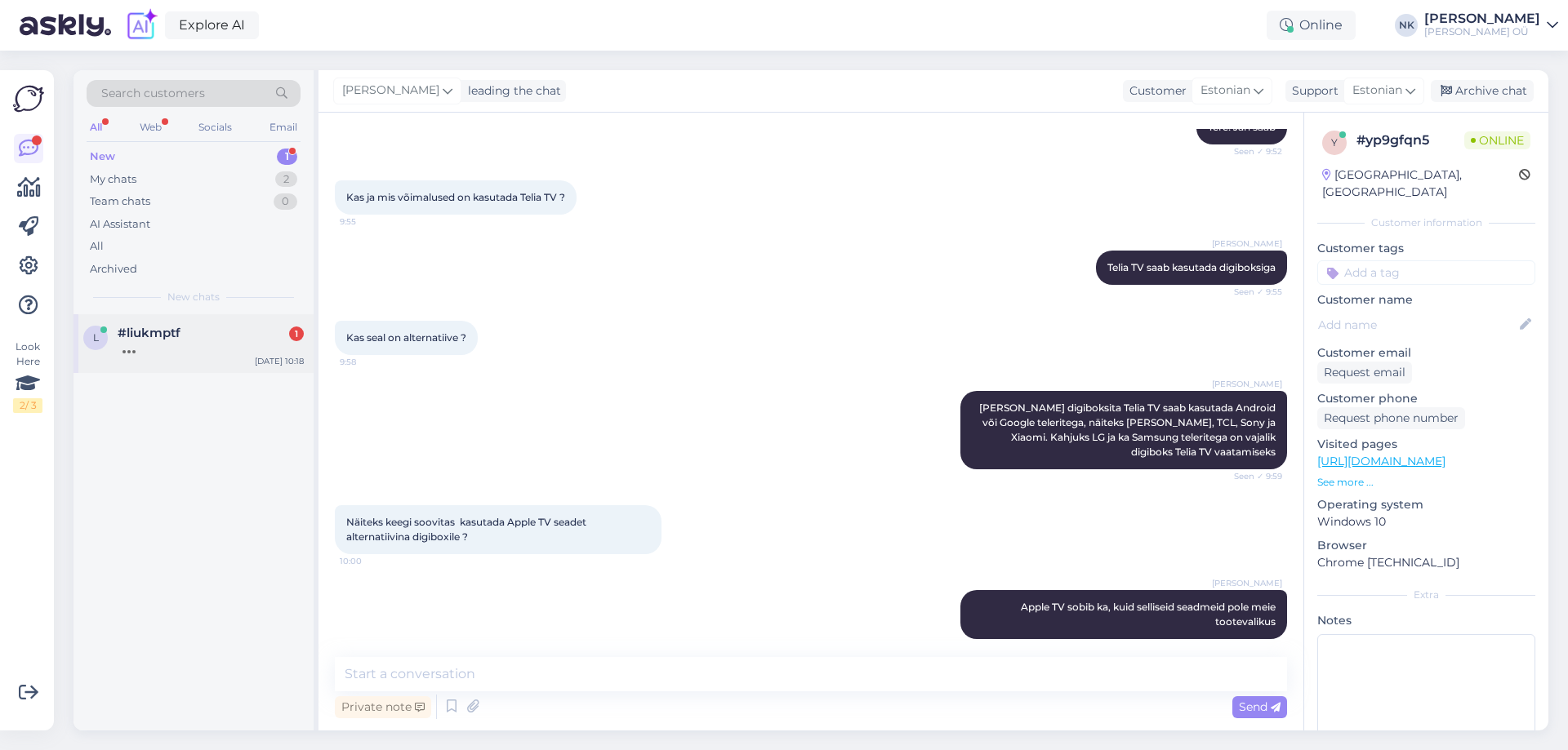
click at [210, 330] on div "#liukmptf 1" at bounding box center [210, 332] width 186 height 14
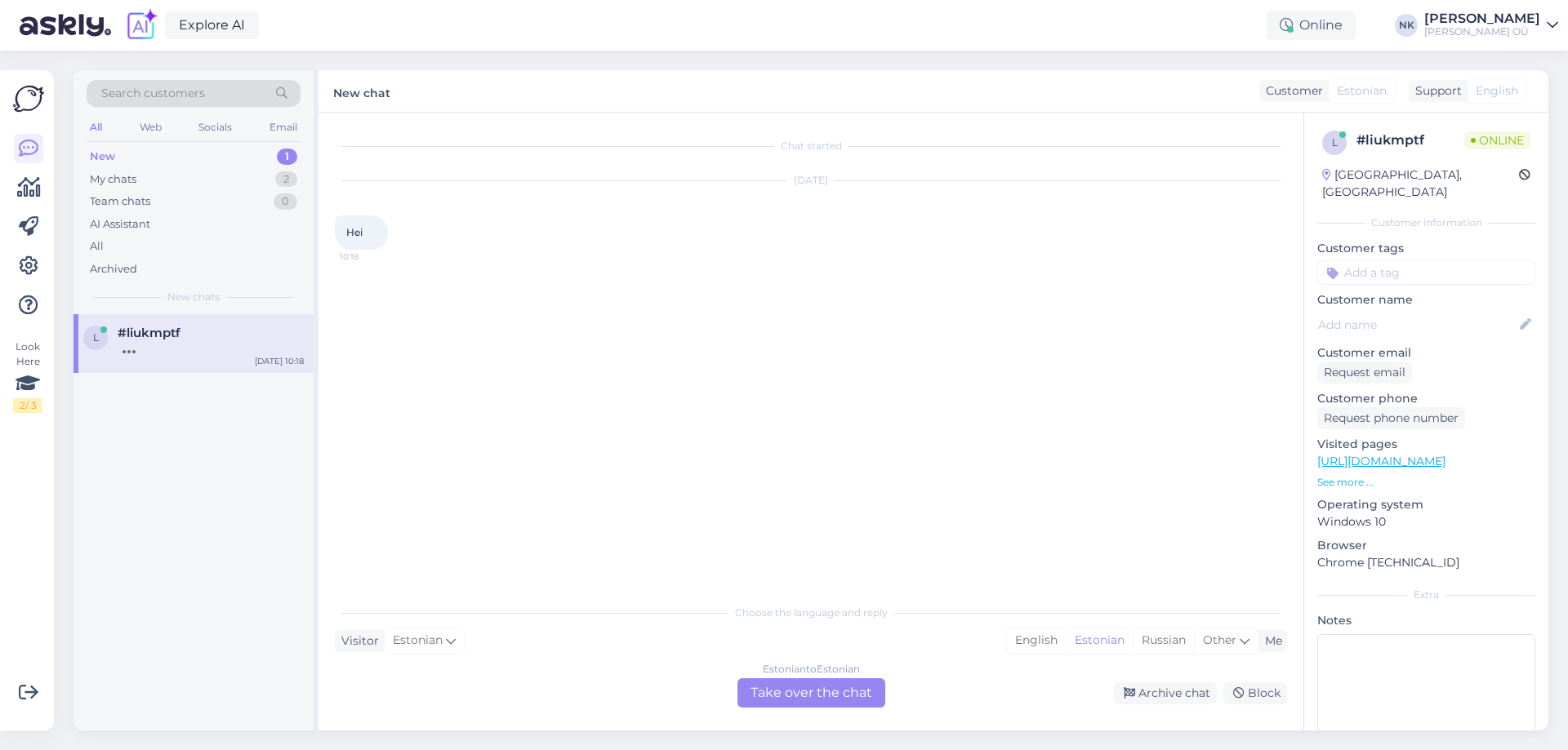
click at [807, 700] on div "Estonian to Estonian Take over the chat" at bounding box center [812, 693] width 148 height 30
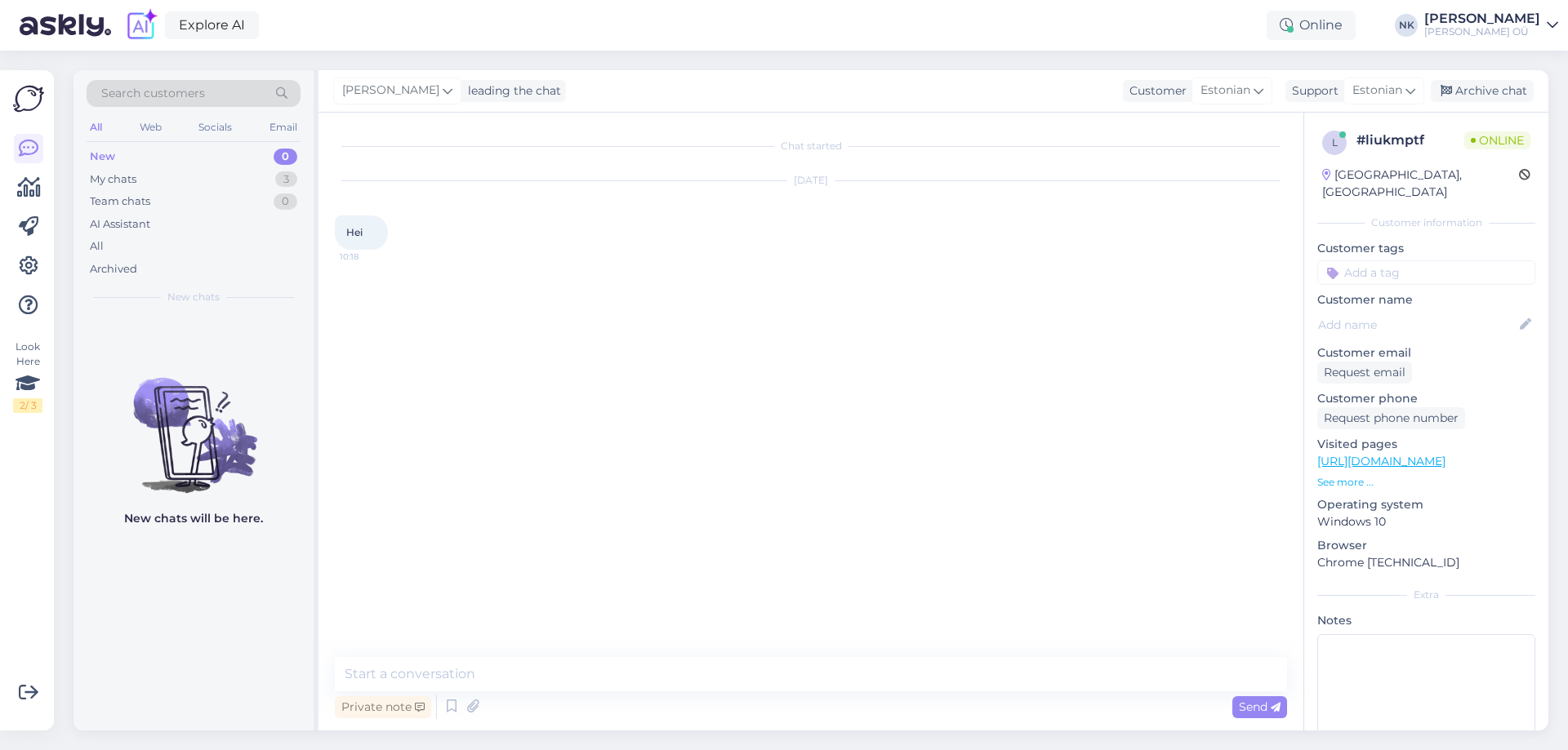
click at [797, 692] on div "Private note Send" at bounding box center [811, 707] width 953 height 31
click at [762, 663] on textarea at bounding box center [811, 674] width 953 height 34
type textarea "Tere! Kuidas saan aidata?"
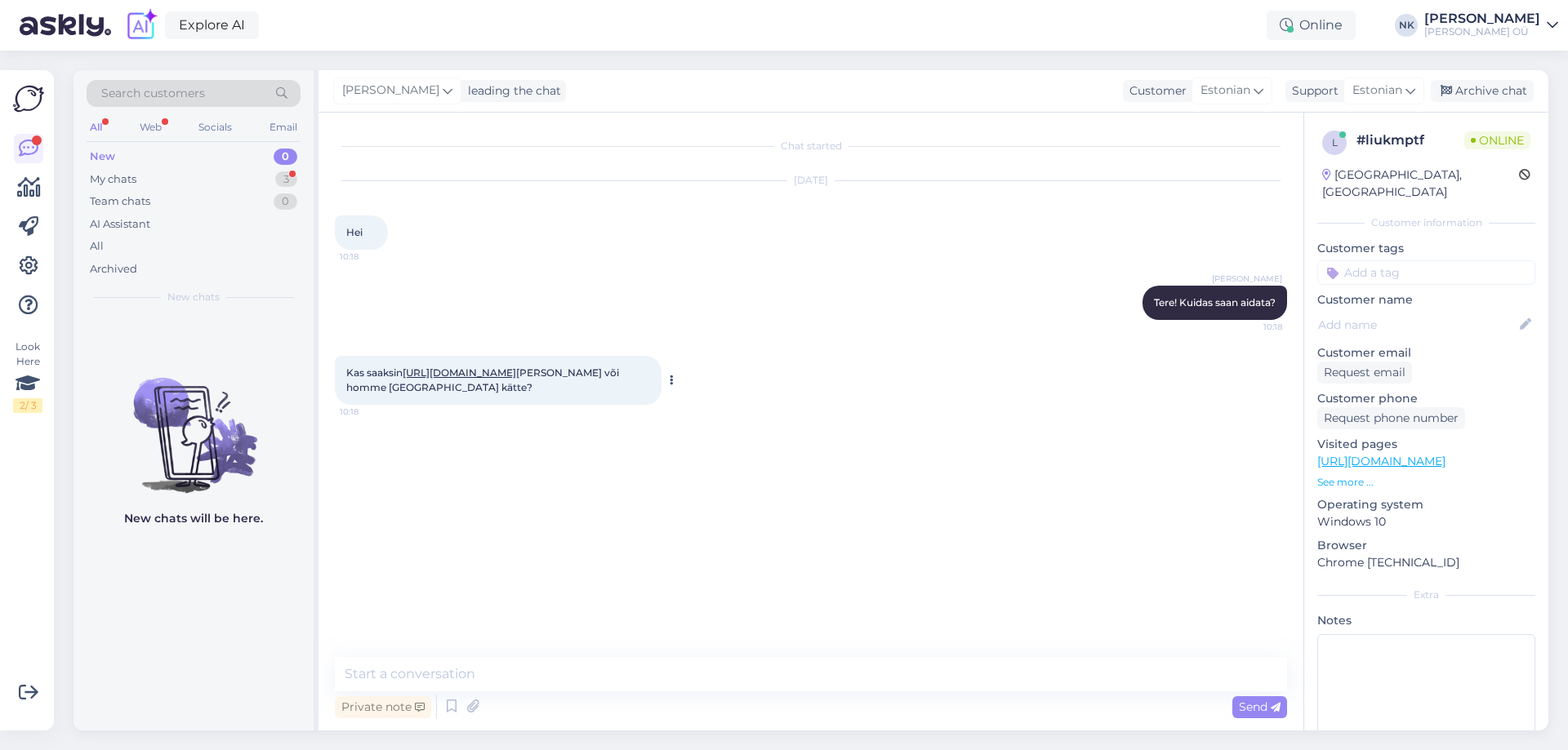
click at [444, 379] on link "[URL][DOMAIN_NAME]" at bounding box center [460, 373] width 114 height 12
click at [481, 680] on textarea at bounding box center [811, 674] width 953 height 34
click at [609, 662] on textarea "Selle tarneaeg on vähemalt" at bounding box center [811, 674] width 953 height 34
click at [609, 663] on textarea "Selle tarneaeg on vähemalt" at bounding box center [811, 674] width 953 height 34
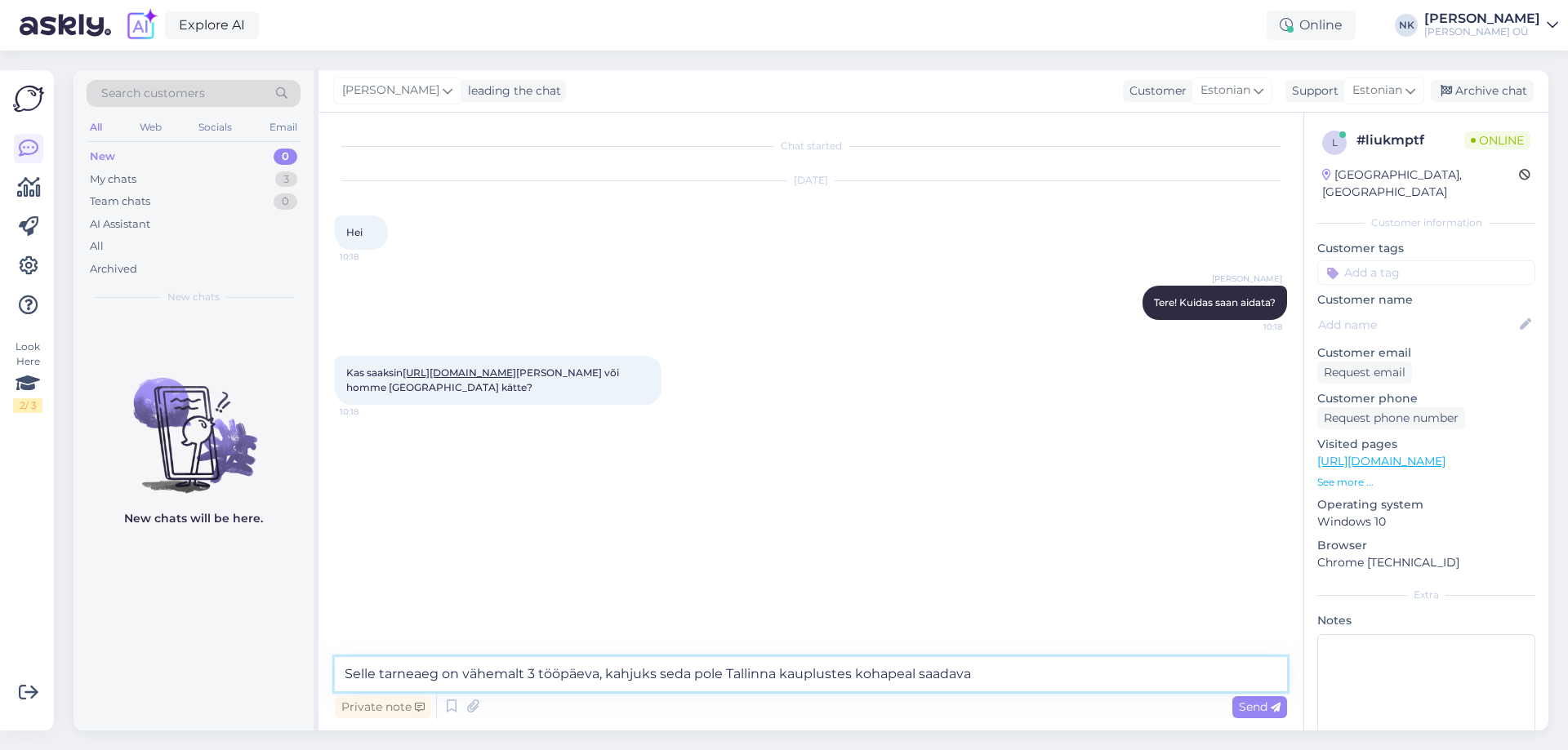
type textarea "Selle tarneaeg on vähemalt 3 tööpäeva, kahjuks seda pole Tallinna kauplustes ko…"
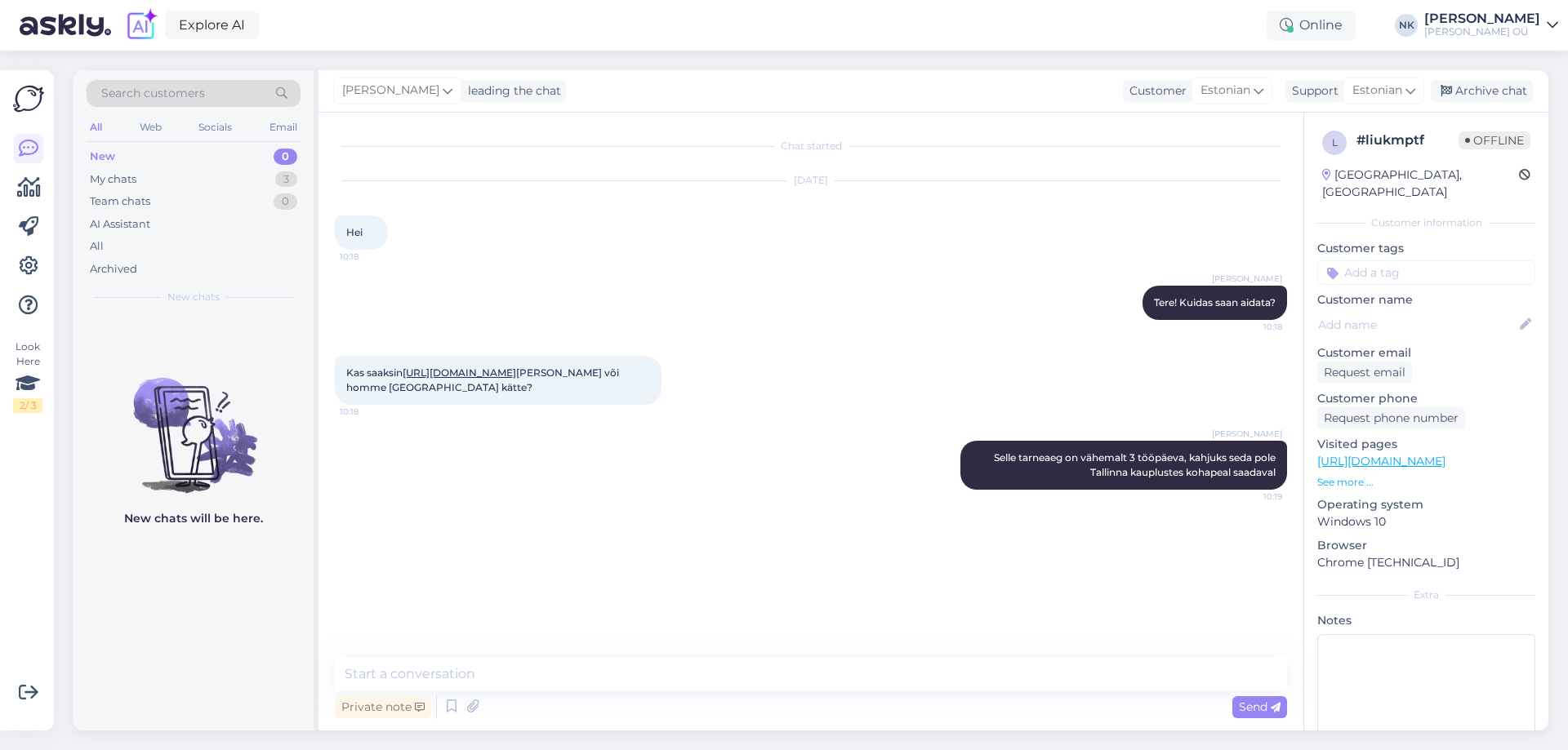
click at [1061, 342] on div "Kas saaksin [URL][DOMAIN_NAME] [PERSON_NAME] või homme [GEOGRAPHIC_DATA] kätte?…" at bounding box center [811, 381] width 953 height 85
